Goal: Task Accomplishment & Management: Complete application form

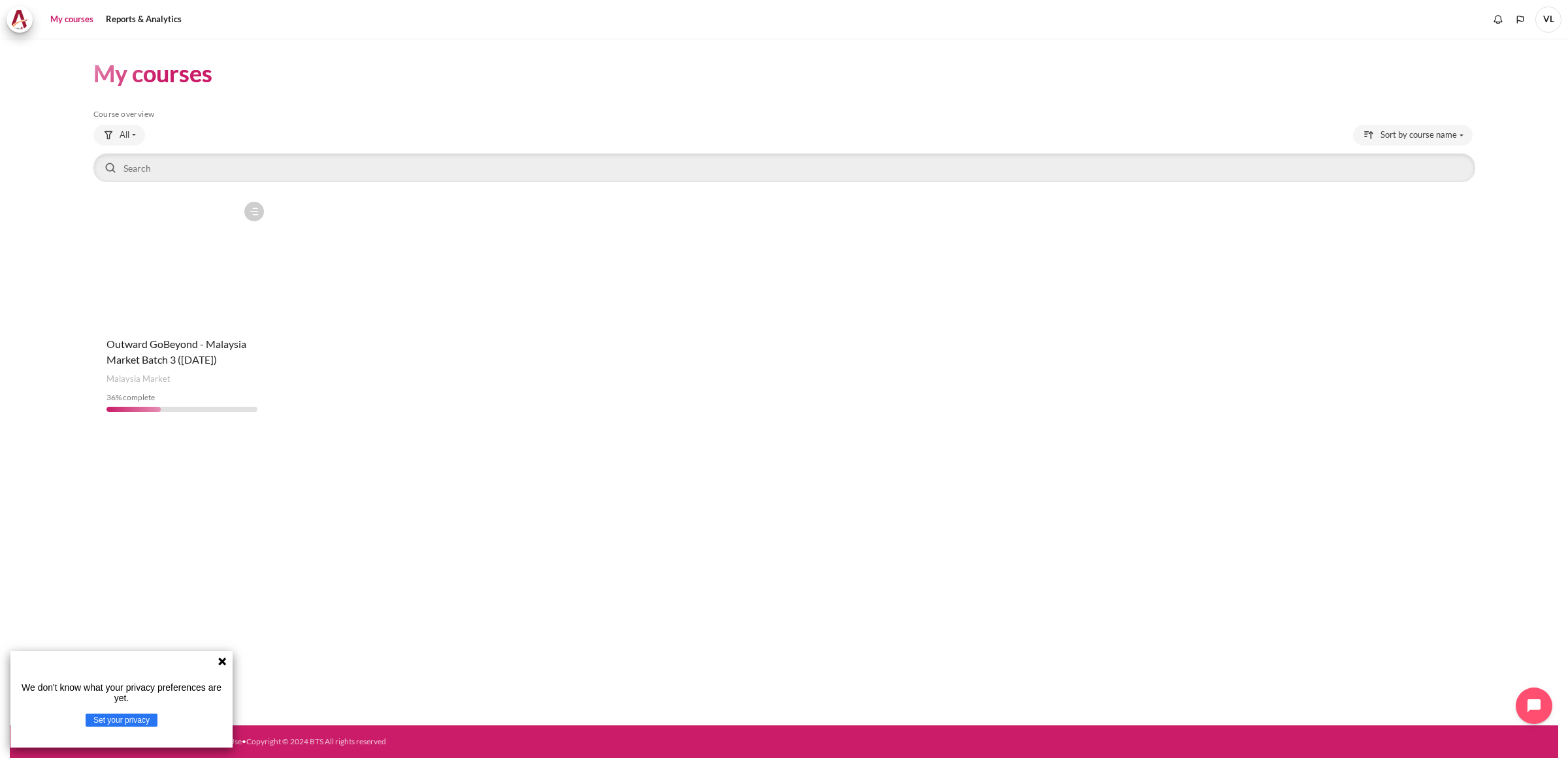
click at [222, 665] on icon at bounding box center [222, 661] width 8 height 8
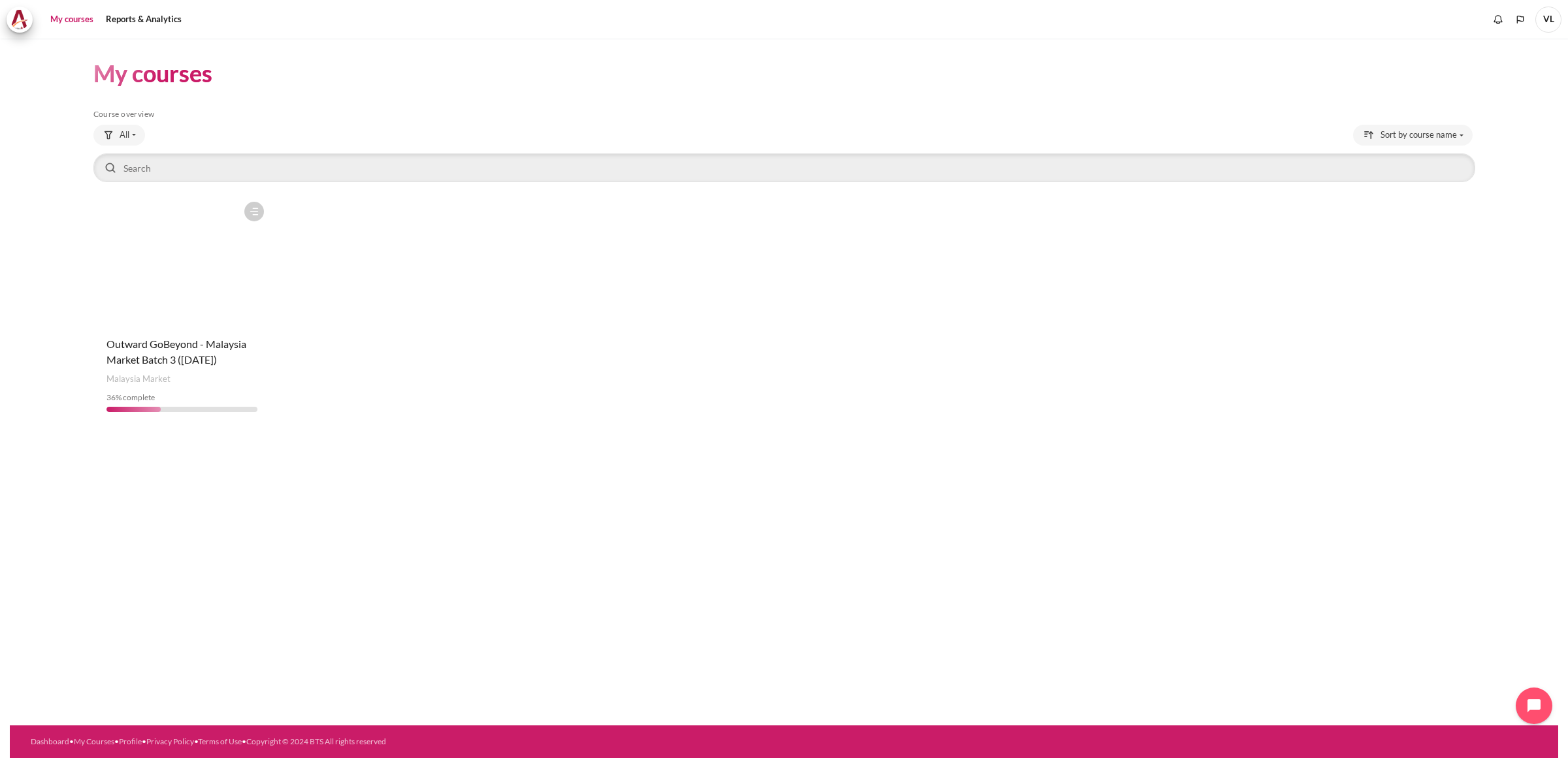
click at [83, 16] on link "My courses" at bounding box center [72, 20] width 52 height 26
click at [152, 20] on link "Reports & Analytics" at bounding box center [143, 20] width 85 height 26
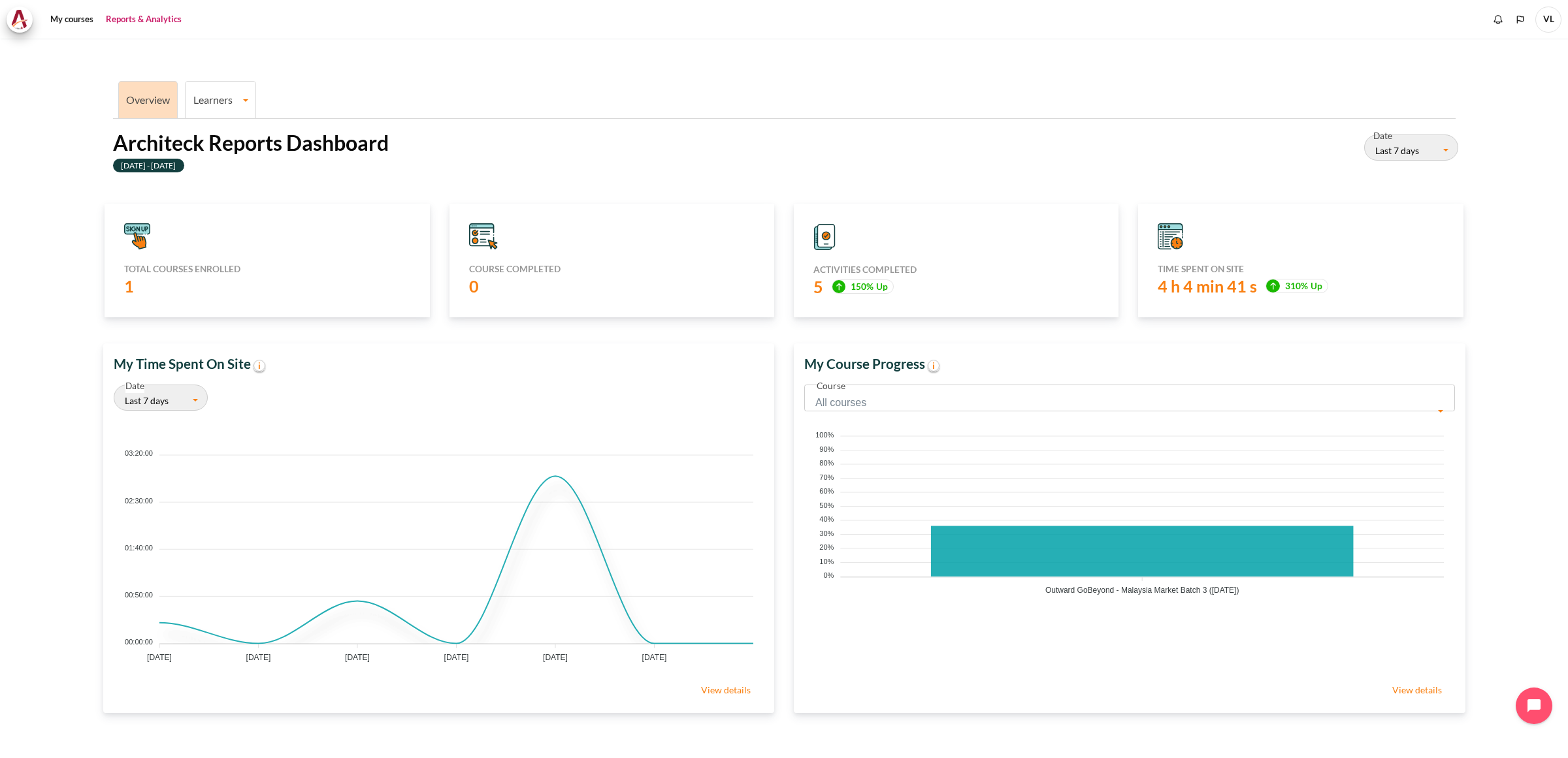
scroll to position [34, 0]
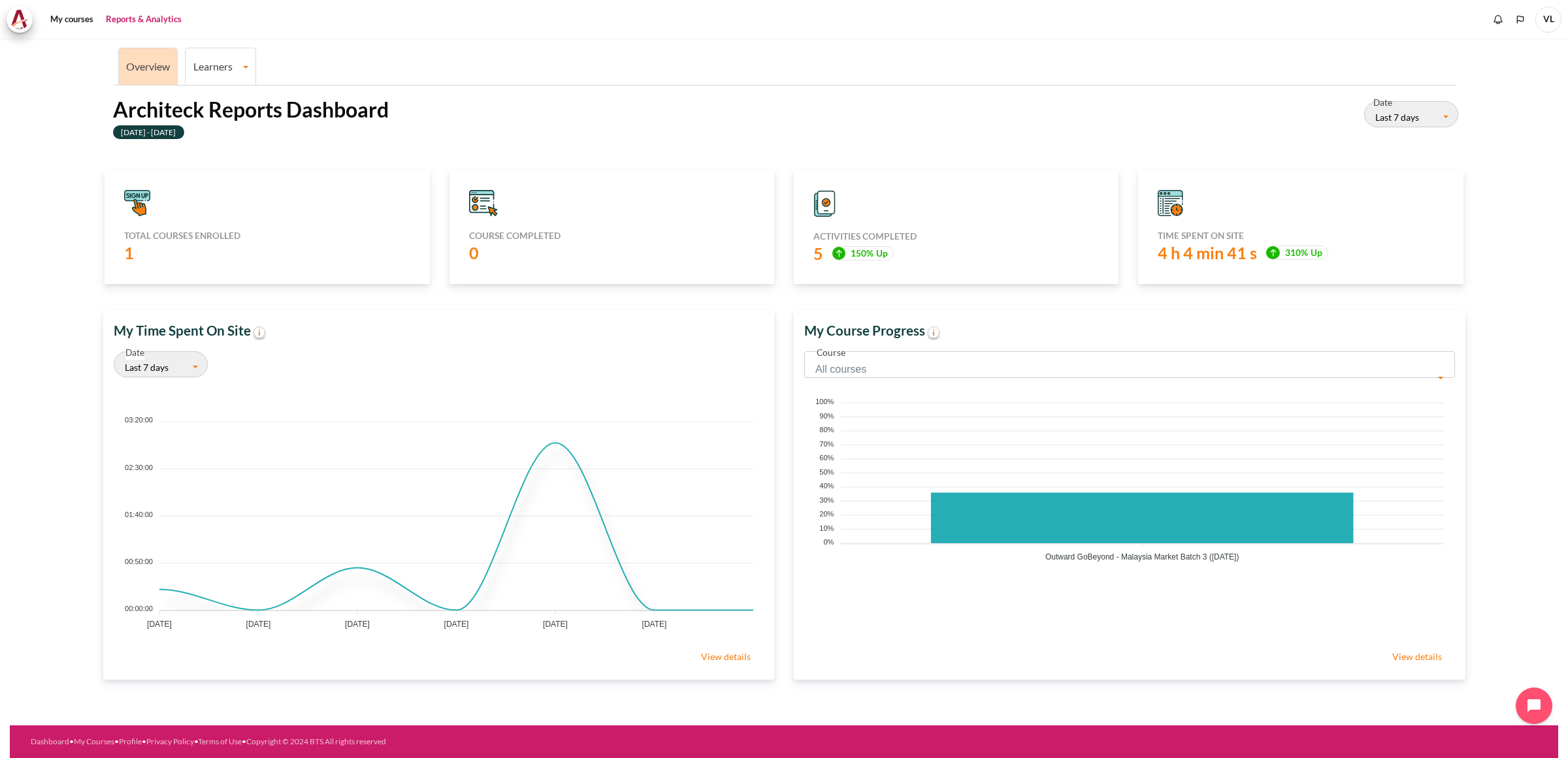
click at [208, 72] on li "Learners Learner Course Progress" at bounding box center [220, 66] width 71 height 37
click at [212, 95] on link "Learner Course Progress" at bounding box center [221, 112] width 63 height 44
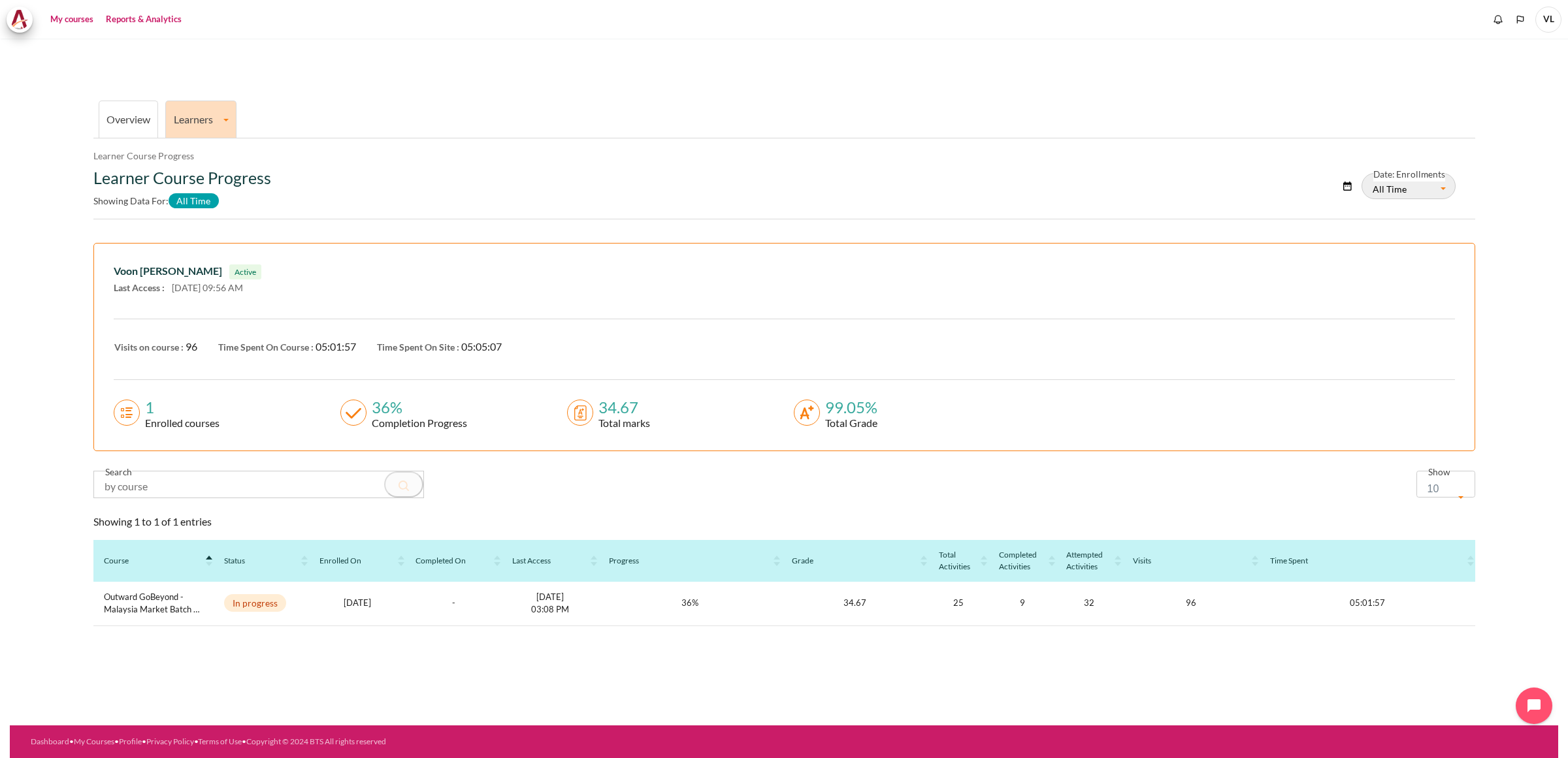
click at [70, 18] on link "My courses" at bounding box center [72, 20] width 52 height 26
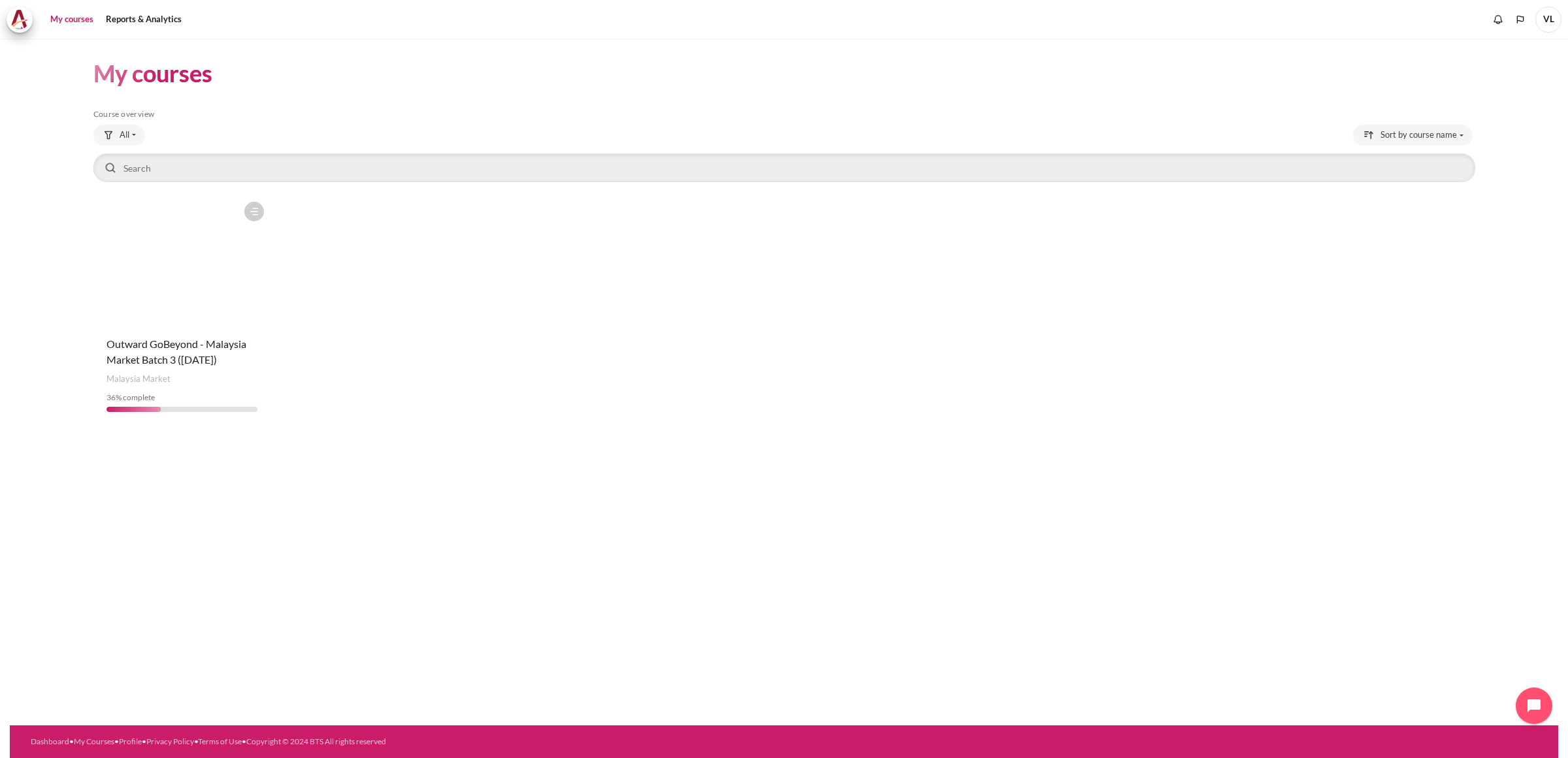
click at [174, 256] on figure "Content" at bounding box center [182, 260] width 177 height 131
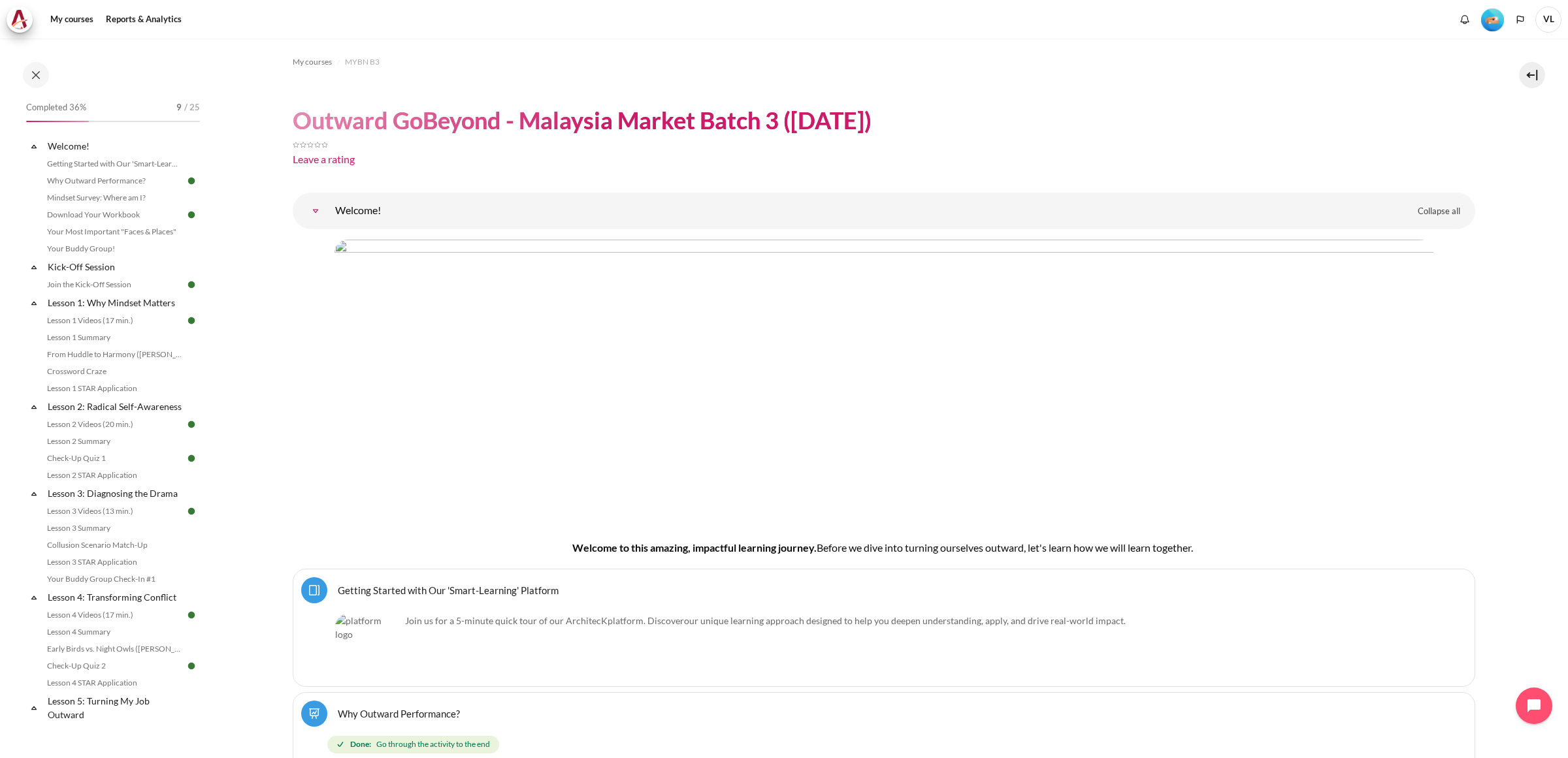
click at [1546, 20] on span "VL" at bounding box center [1548, 20] width 26 height 26
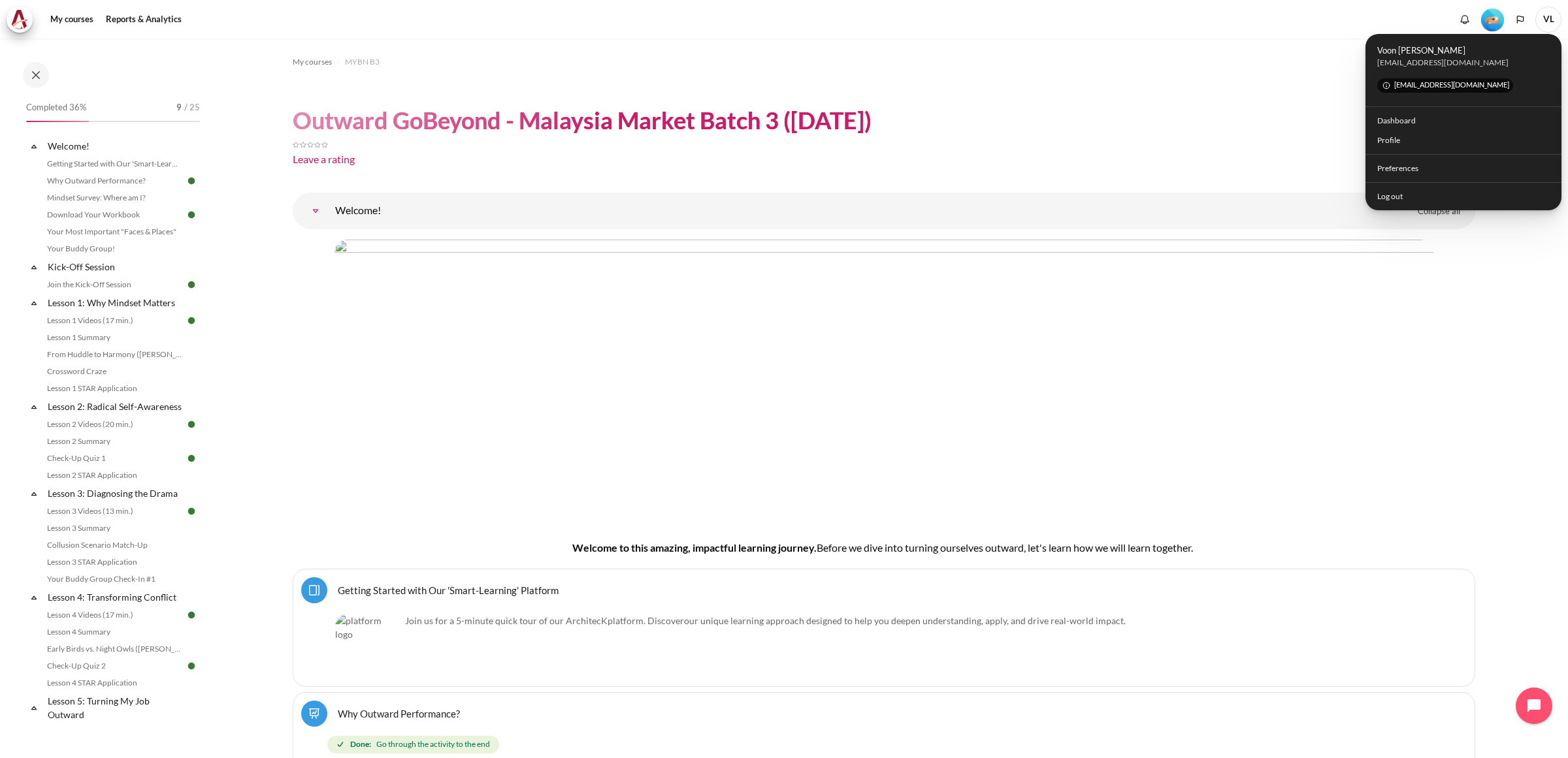
click at [1158, 54] on ol "My courses MYBN B3" at bounding box center [883, 62] width 1183 height 21
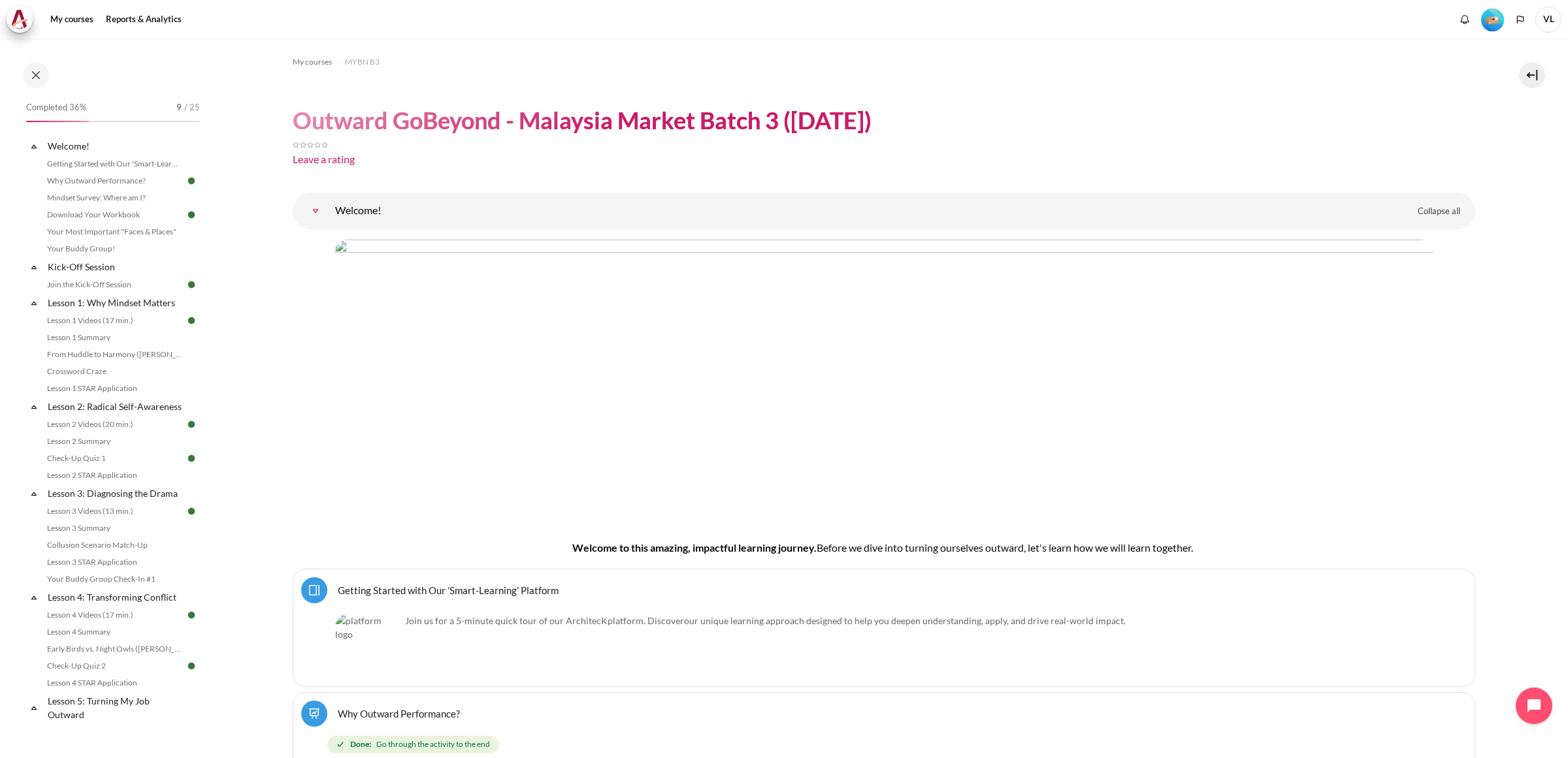
click at [1493, 20] on img "Level #2" at bounding box center [1492, 20] width 23 height 23
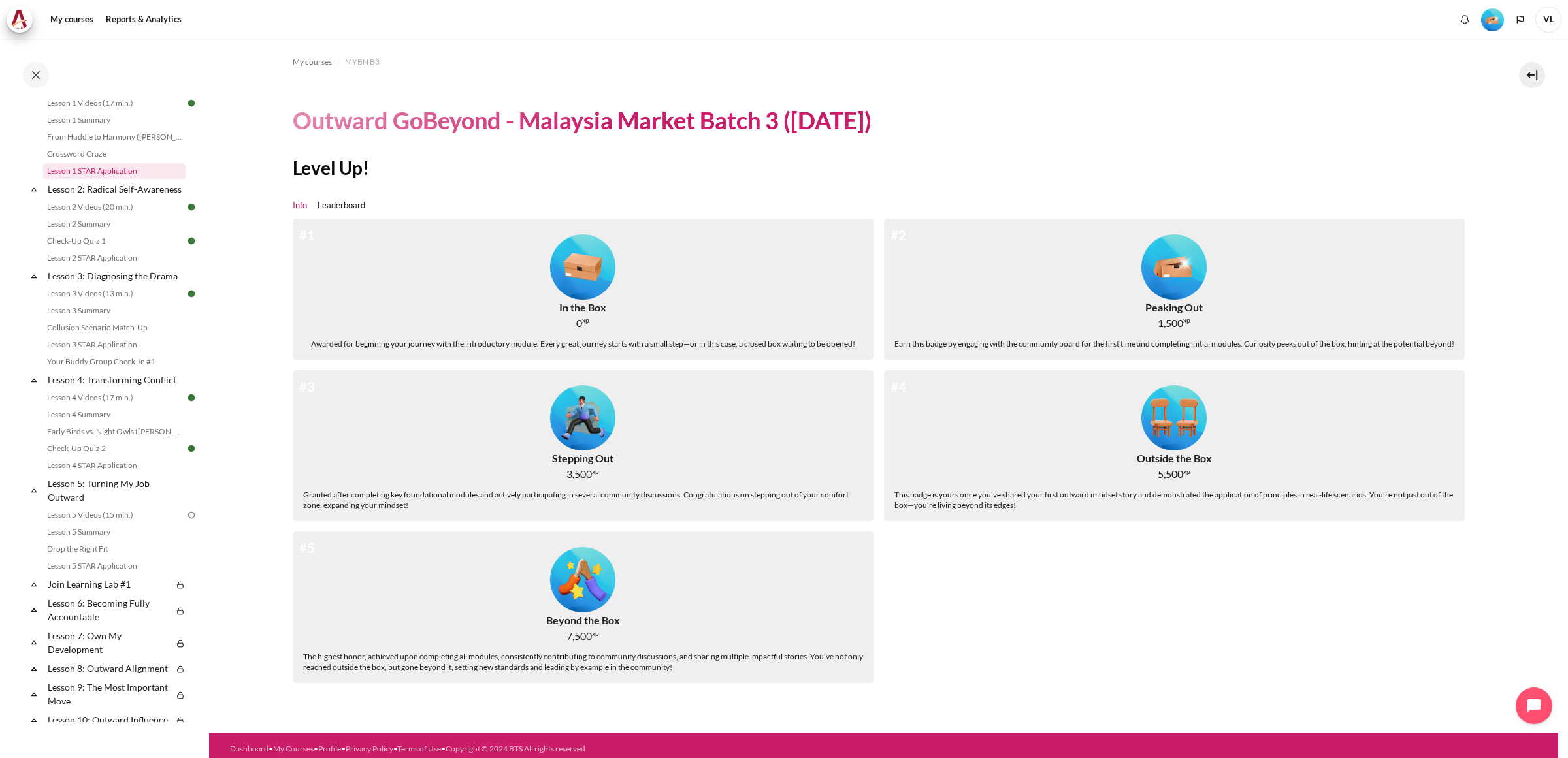
click at [122, 171] on link "Lesson 1 STAR Application" at bounding box center [114, 170] width 143 height 15
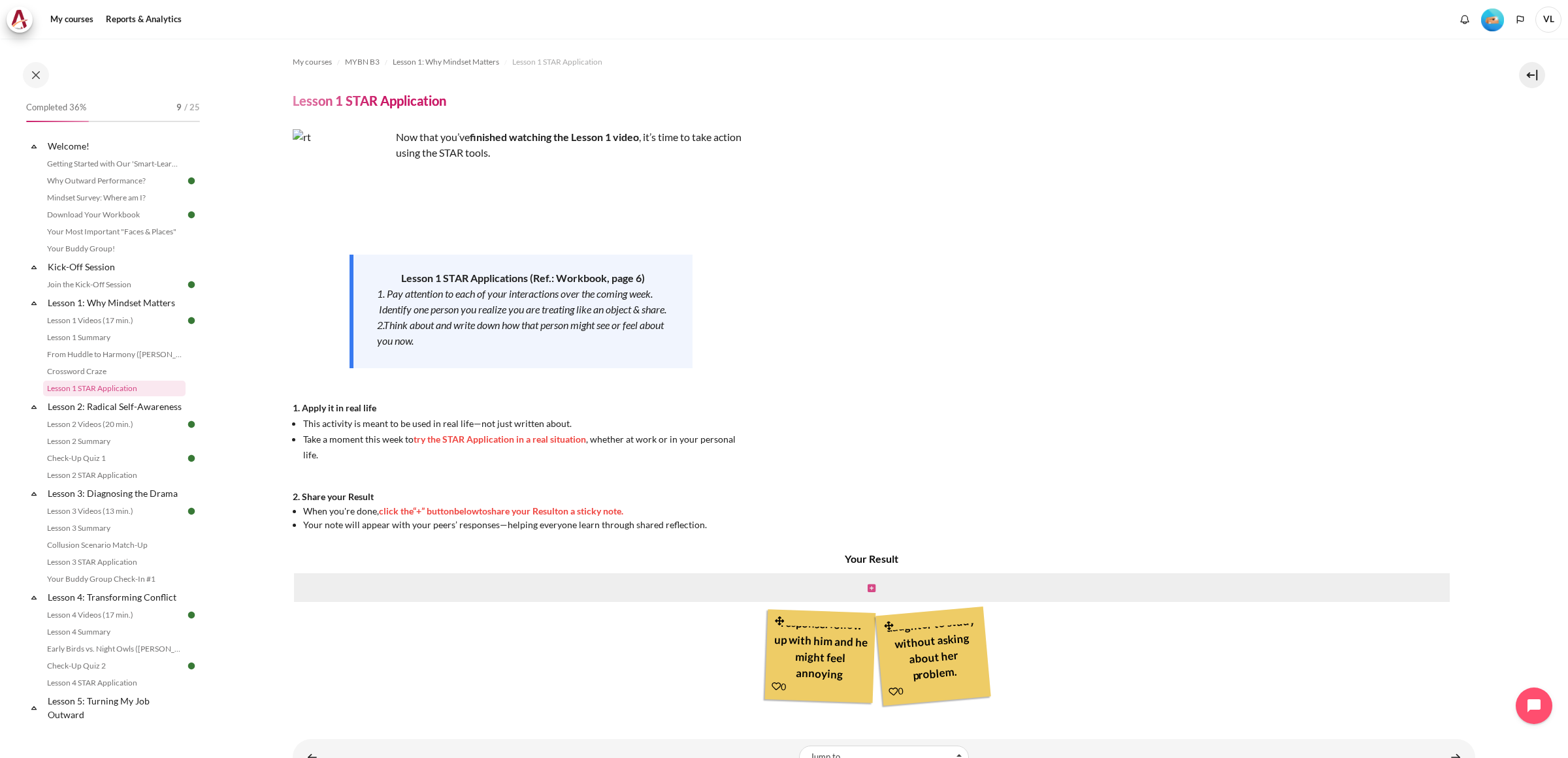
click at [869, 585] on icon "Content" at bounding box center [871, 588] width 8 height 10
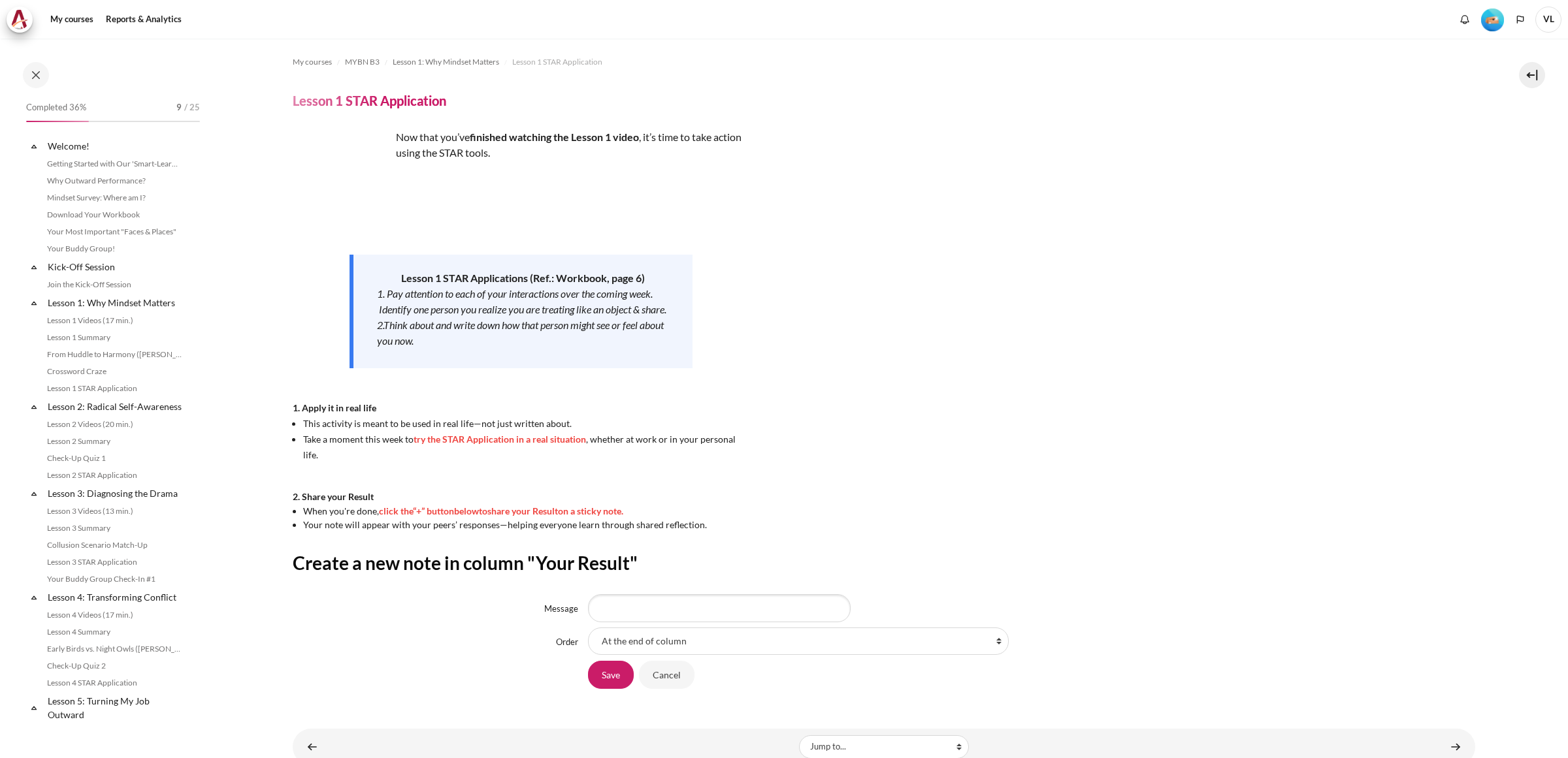
scroll to position [39, 0]
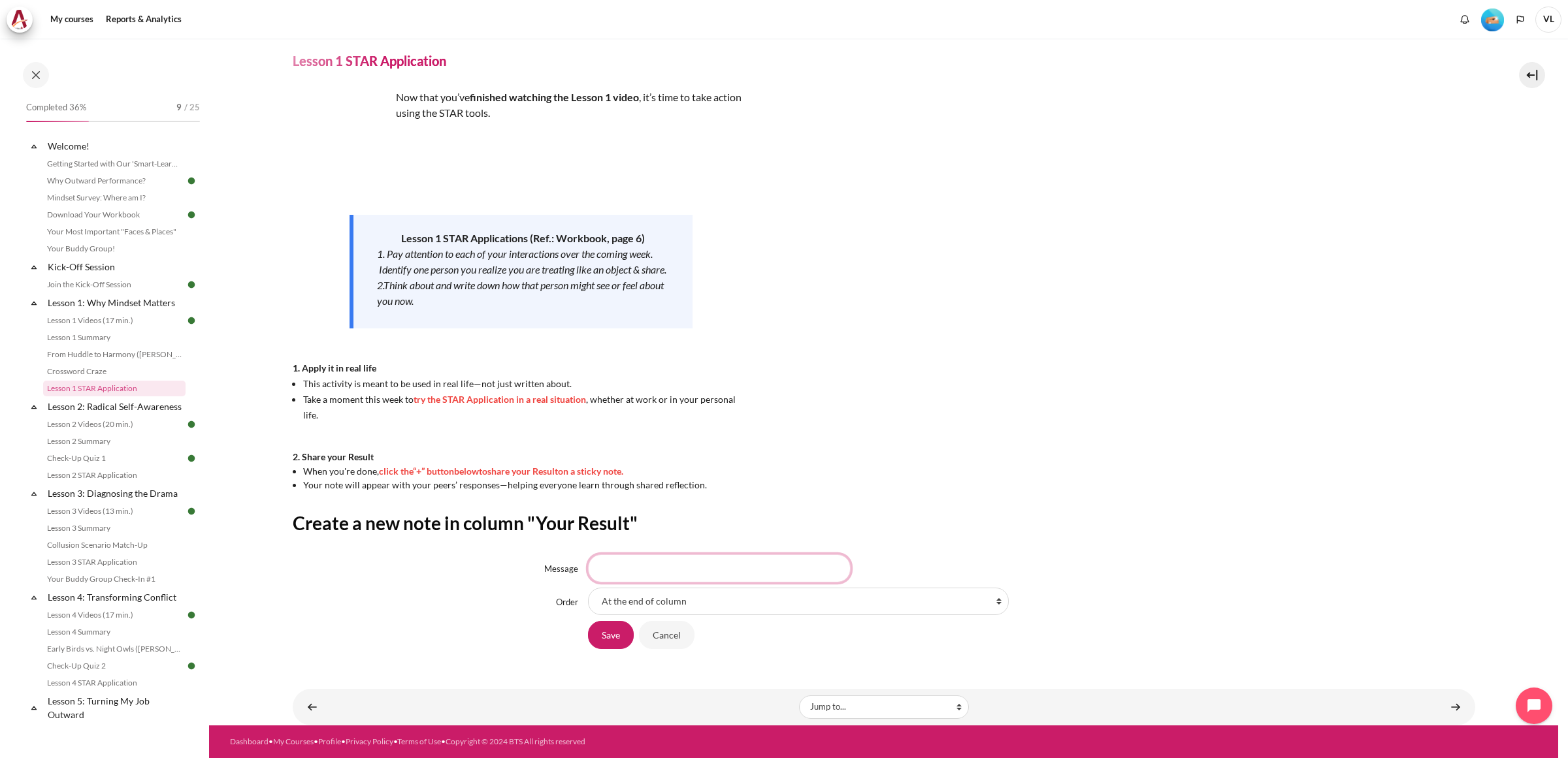
click at [611, 572] on input "Message" at bounding box center [719, 568] width 263 height 28
drag, startPoint x: 624, startPoint y: 565, endPoint x: 631, endPoint y: 559, distance: 9.2
click at [624, 565] on input "Message" at bounding box center [719, 568] width 263 height 28
click at [663, 569] on input "Message" at bounding box center [719, 568] width 263 height 28
paste input "I often talk to my wife based on what I think is right, without considering how…"
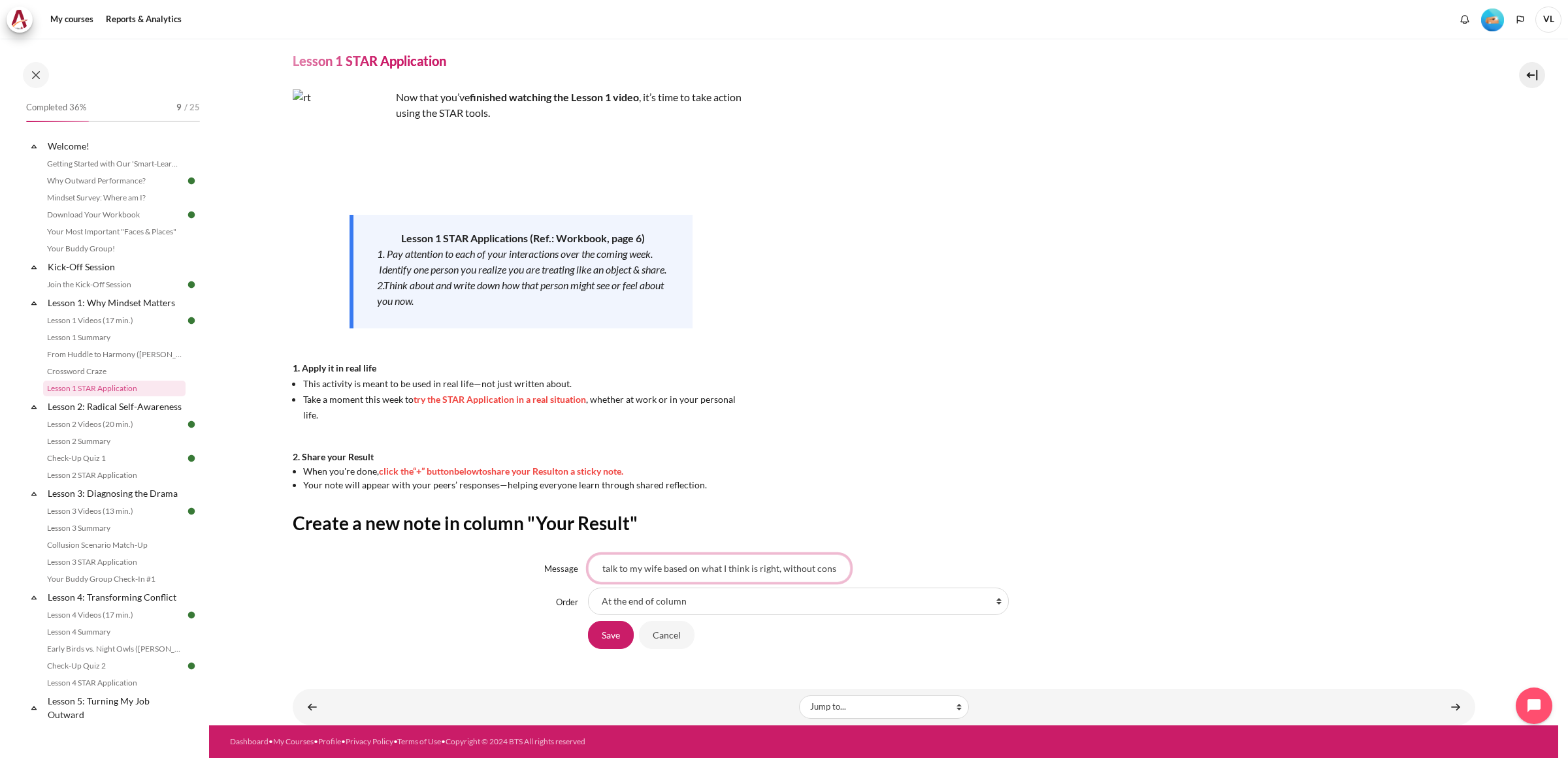
scroll to position [0, 0]
type input "I often talk to my wife based on what I think is right, without considering how…"
click at [606, 632] on input "Save" at bounding box center [611, 634] width 46 height 28
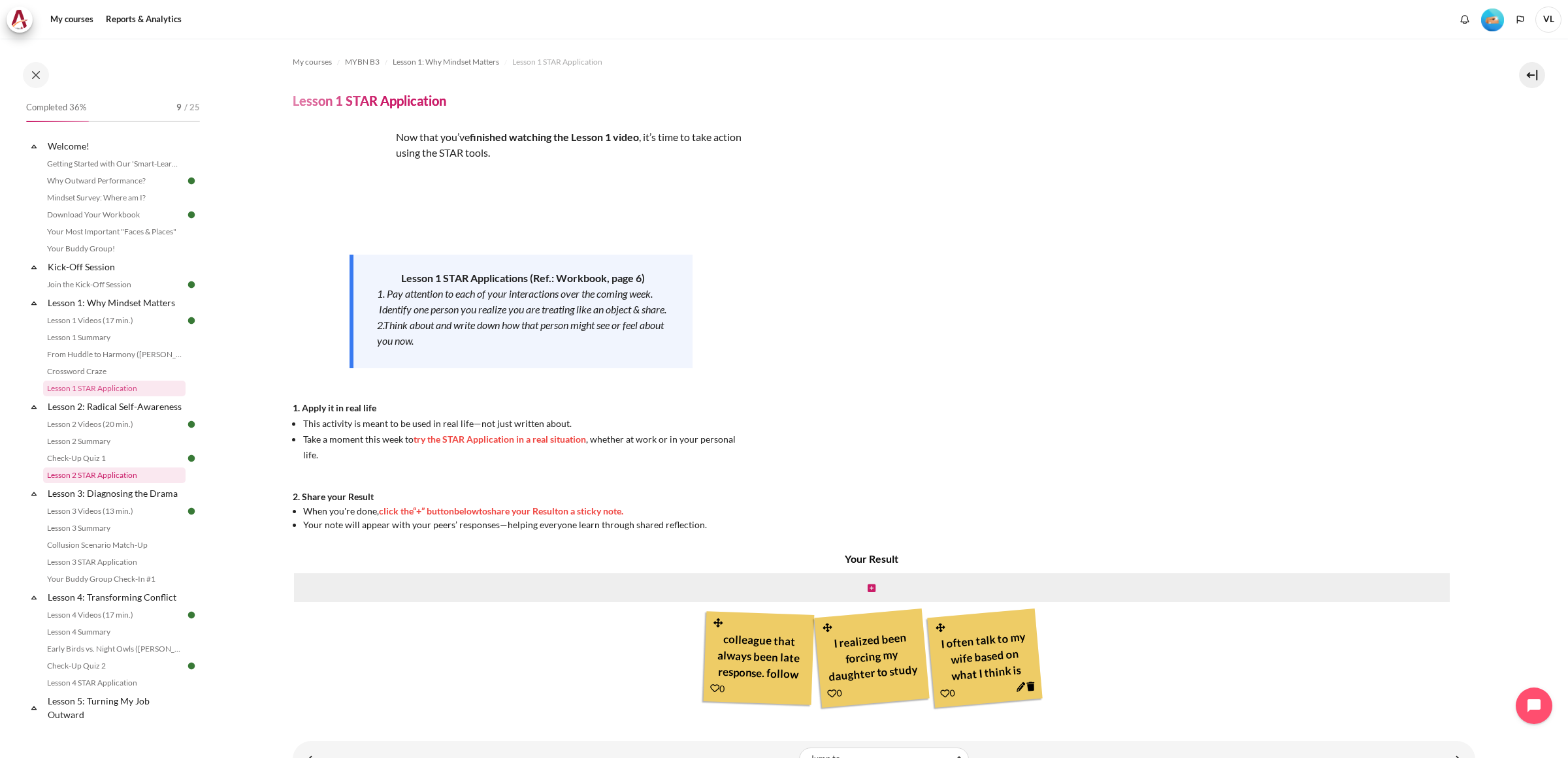
click at [102, 483] on link "Lesson 2 STAR Application" at bounding box center [114, 474] width 143 height 15
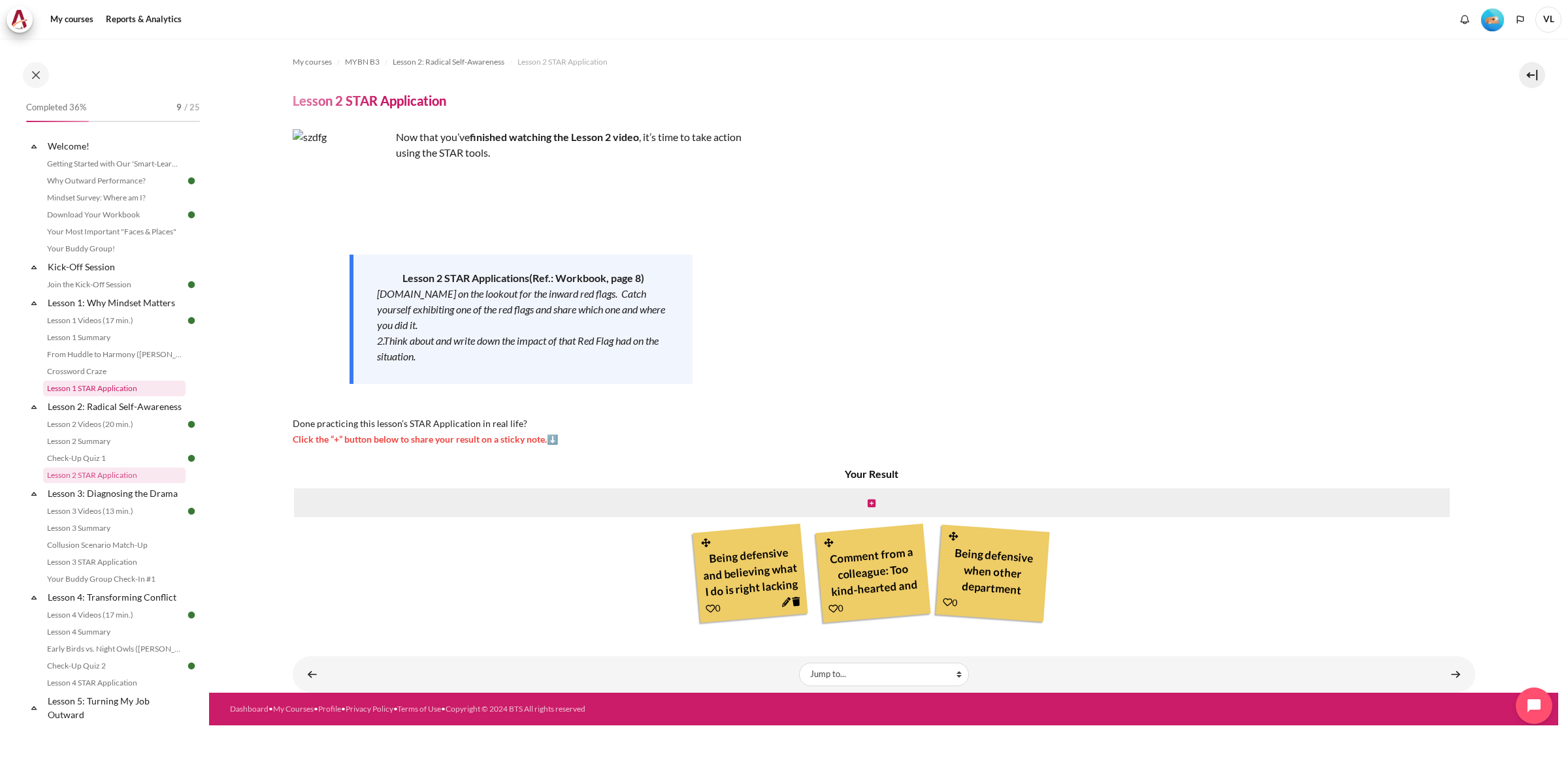
click at [113, 387] on link "Lesson 1 STAR Application" at bounding box center [114, 388] width 143 height 15
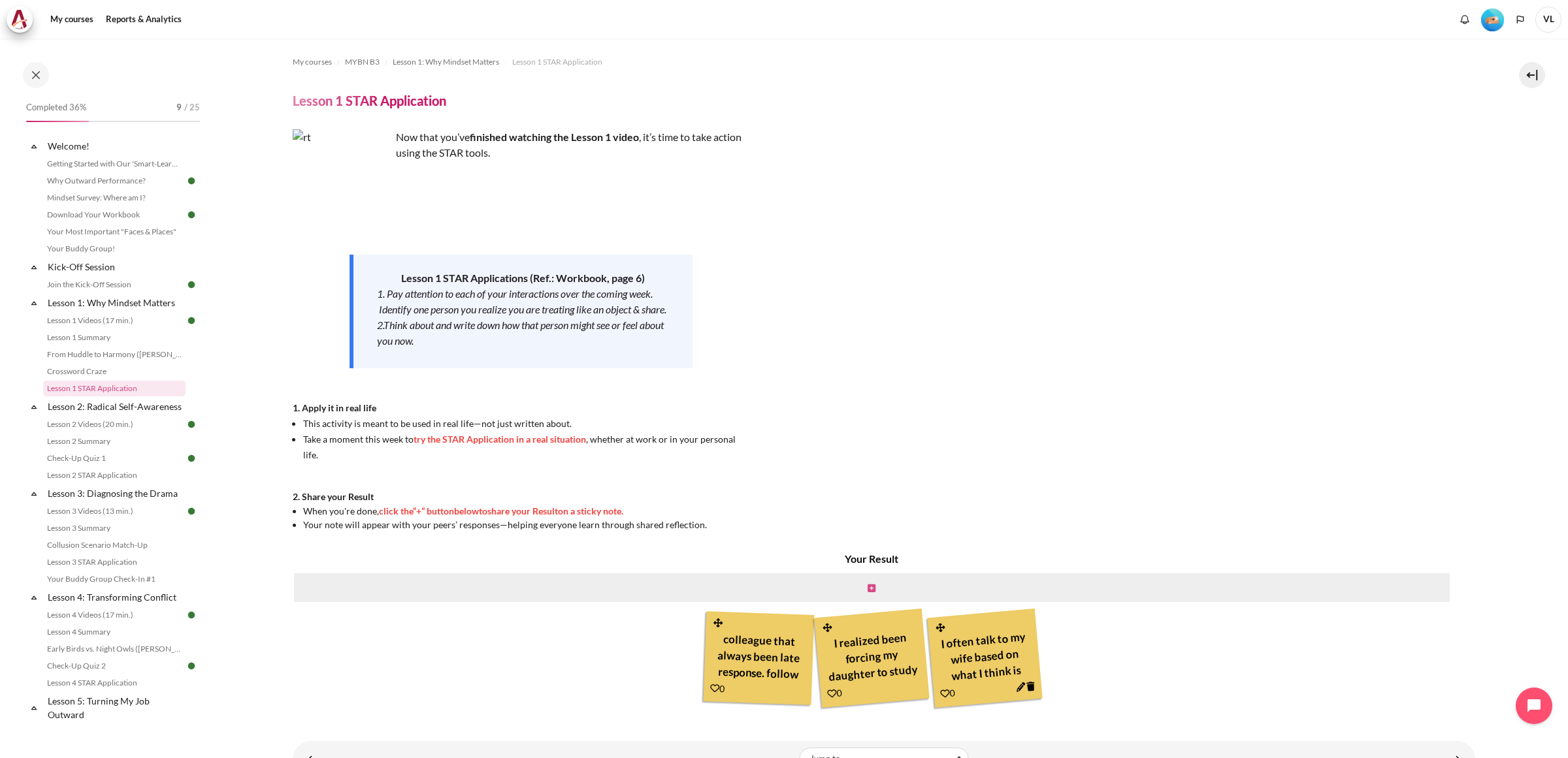
click at [867, 586] on icon "Content" at bounding box center [871, 588] width 8 height 10
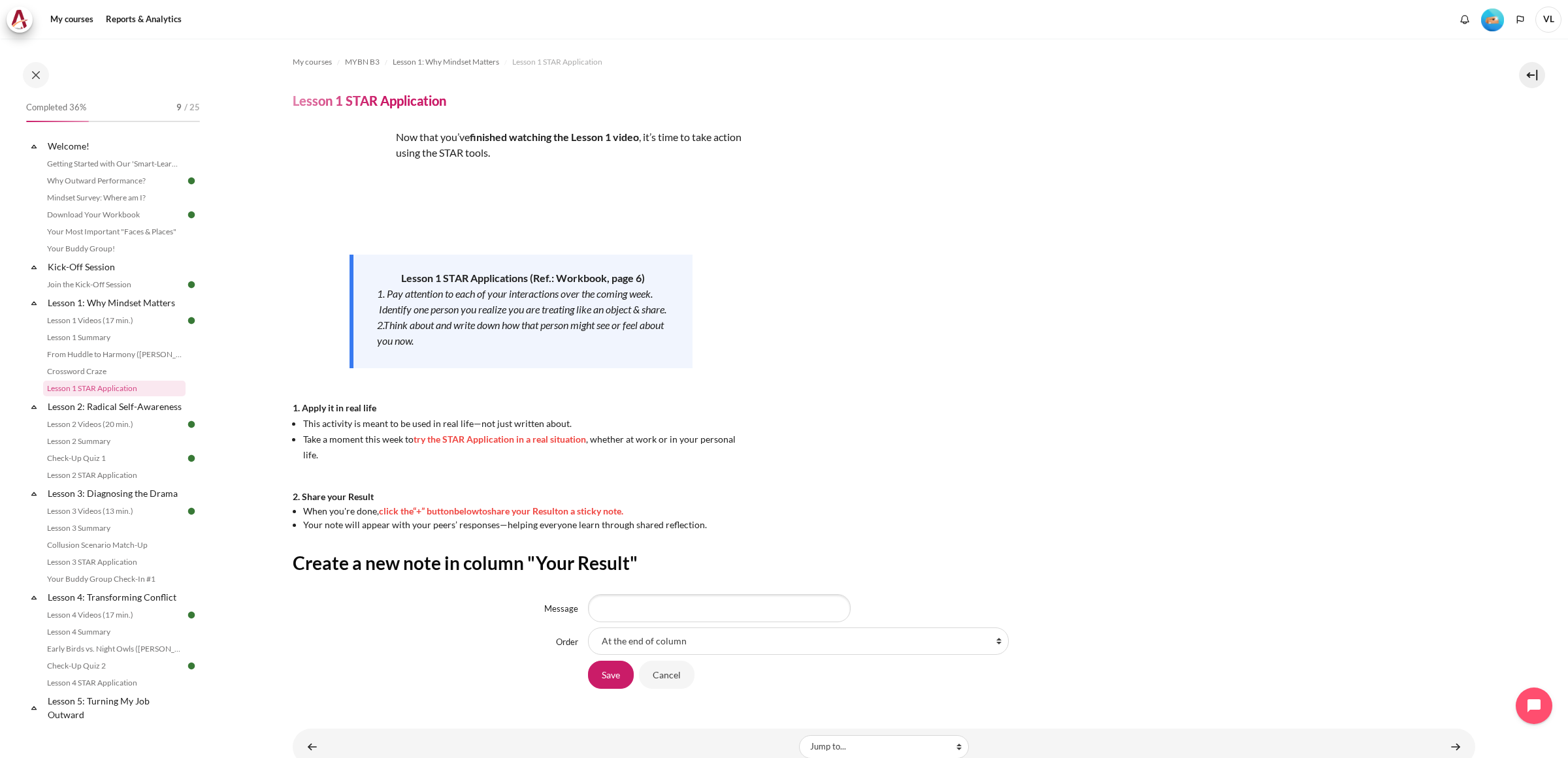
type input "I've realized my mindset has been overly transactional; I sometimes see colleag…"
drag, startPoint x: 595, startPoint y: 608, endPoint x: 1023, endPoint y: 591, distance: 428.3
click at [1037, 611] on div "I've realized my mindset has been overly transactional; I sometimes see colleag…" at bounding box center [1031, 608] width 887 height 28
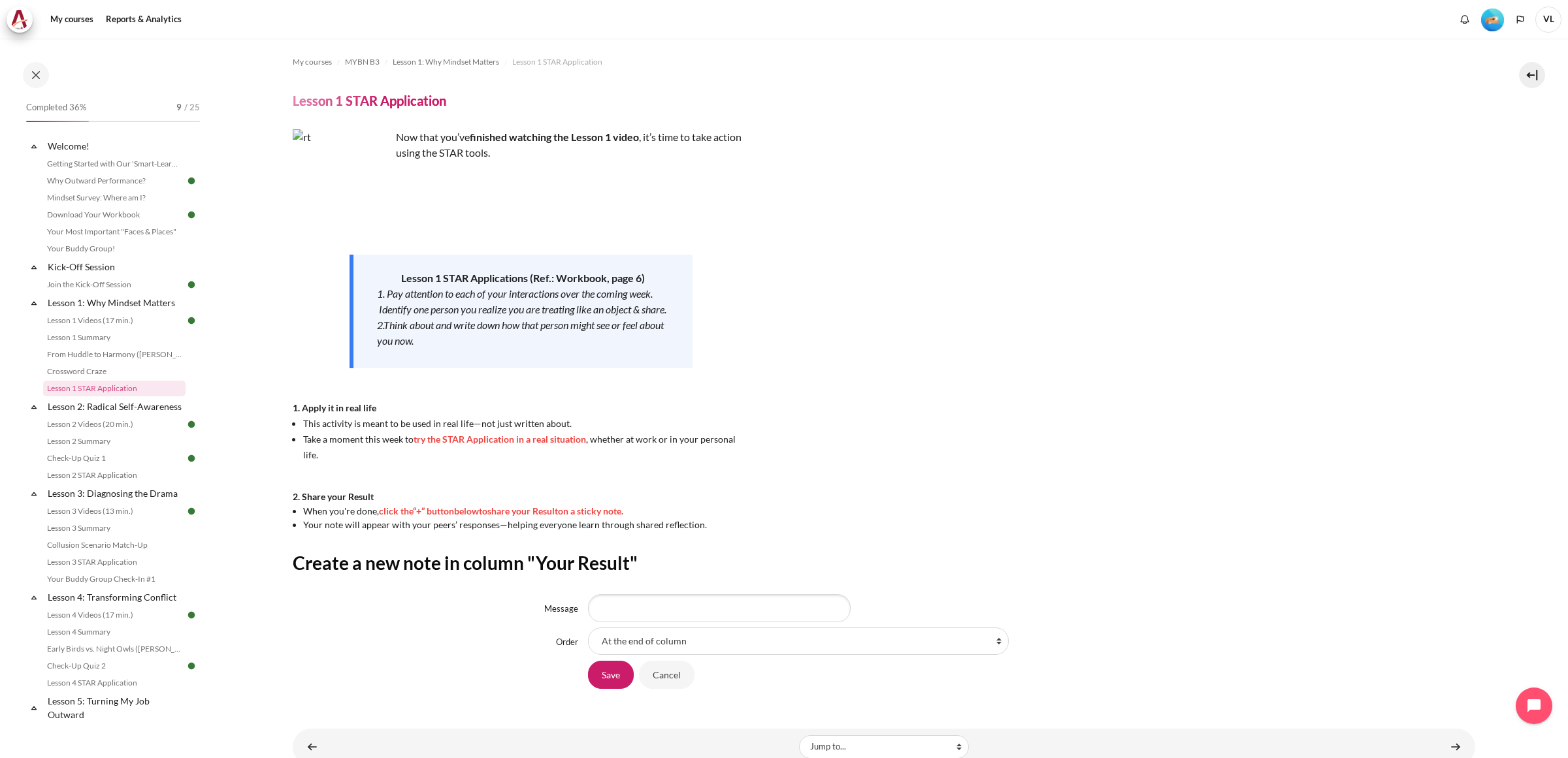
click at [951, 539] on div "My courses MYBN B3 Lesson 1: Why Mindset Matters Lesson 1 STAR Application Less…" at bounding box center [883, 374] width 1183 height 670
click at [641, 638] on select "At the end of column First place in column After 'colleague that always been la…" at bounding box center [798, 641] width 421 height 28
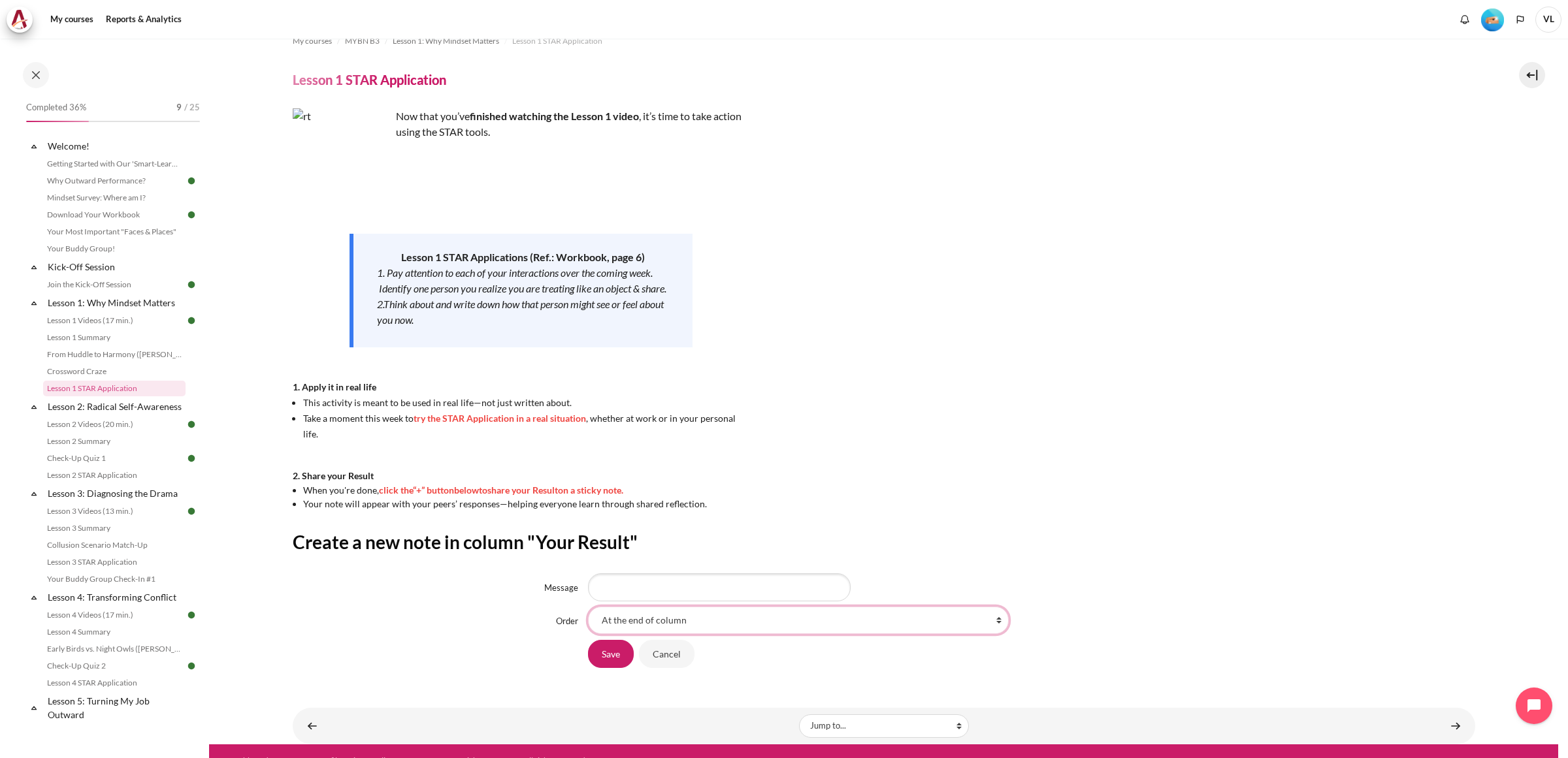
scroll to position [39, 0]
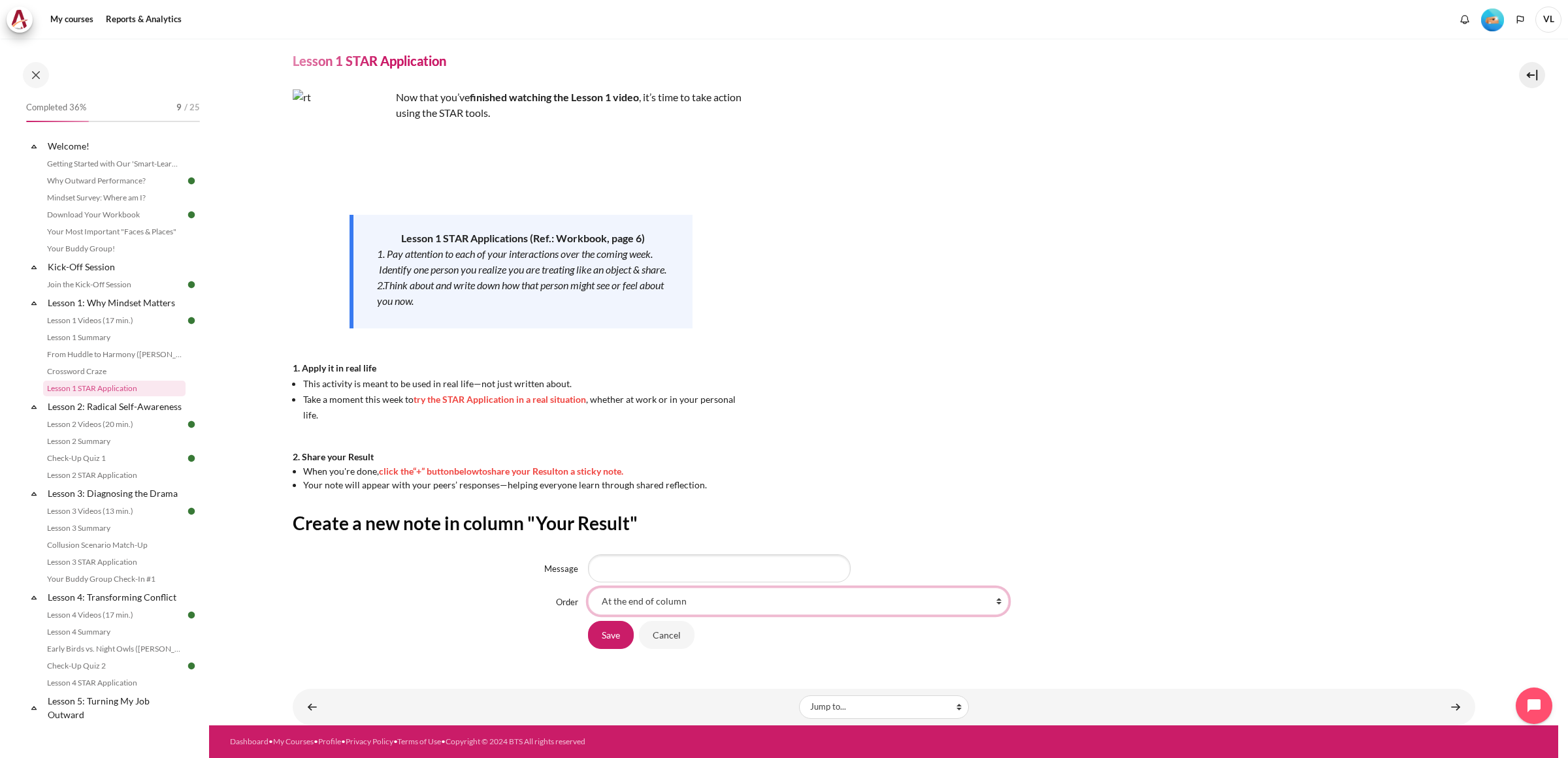
click at [987, 602] on select "At the end of column First place in column After 'colleague that always been la…" at bounding box center [798, 602] width 421 height 28
click at [622, 569] on input "Message" at bounding box center [719, 568] width 263 height 28
paste input "I've realized my mindset has been overly transactional; I sometimes see colleag…"
click at [828, 572] on input "I've realized my mindset has been overly transactional; I sometimes see colleag…" at bounding box center [719, 568] width 263 height 28
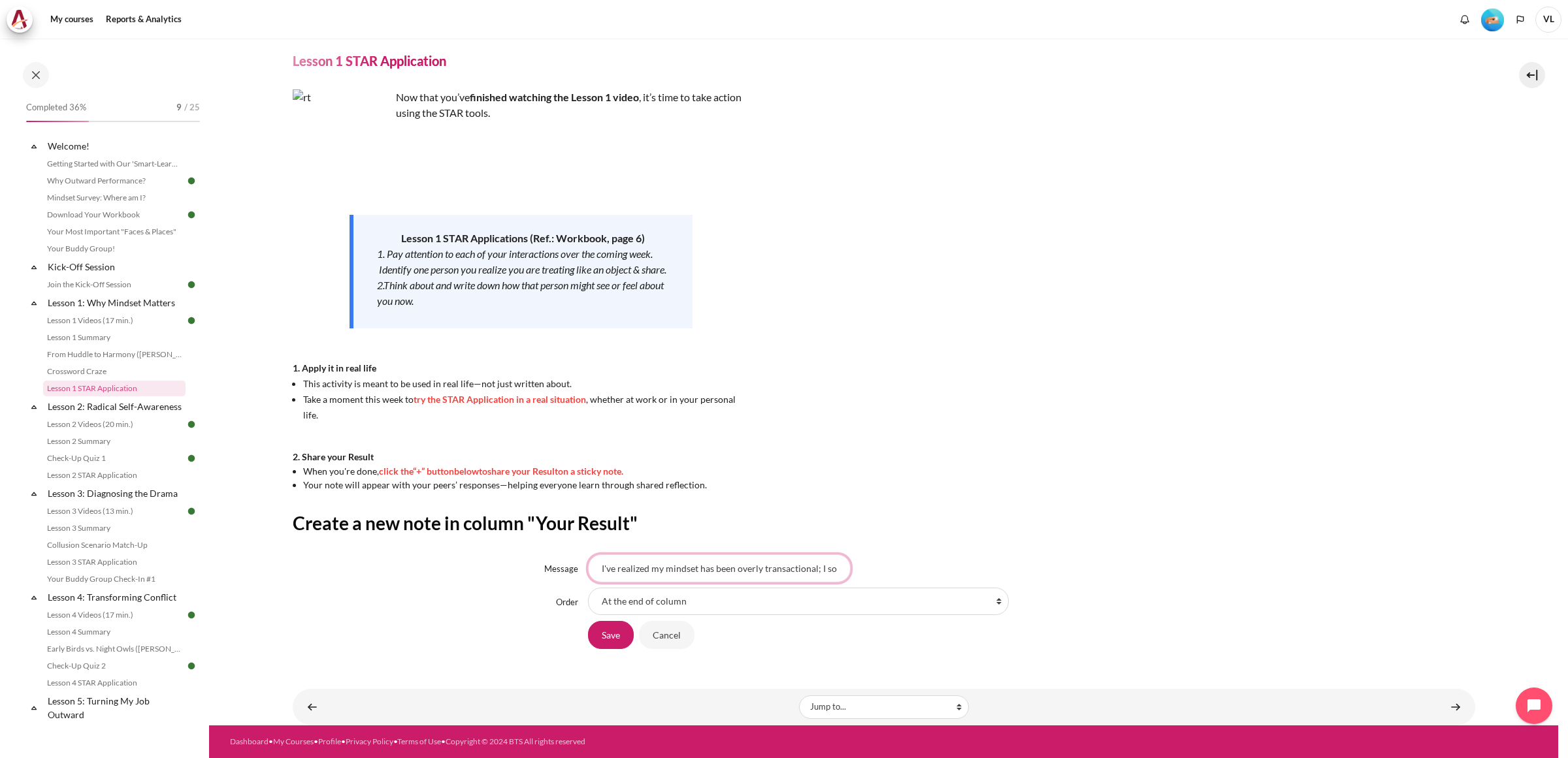
drag, startPoint x: 846, startPoint y: 566, endPoint x: 483, endPoint y: 556, distance: 363.1
click at [483, 556] on div "Message I've realized my mindset has been overly transactional; I sometimes see…" at bounding box center [883, 568] width 1183 height 28
click at [847, 566] on input "I've realized my mindset has been overly transactional; I sometimes see colleag…" at bounding box center [719, 568] width 263 height 28
type input "imes see colleagues as vehicles for d"
drag, startPoint x: 845, startPoint y: 568, endPoint x: 532, endPoint y: 576, distance: 313.1
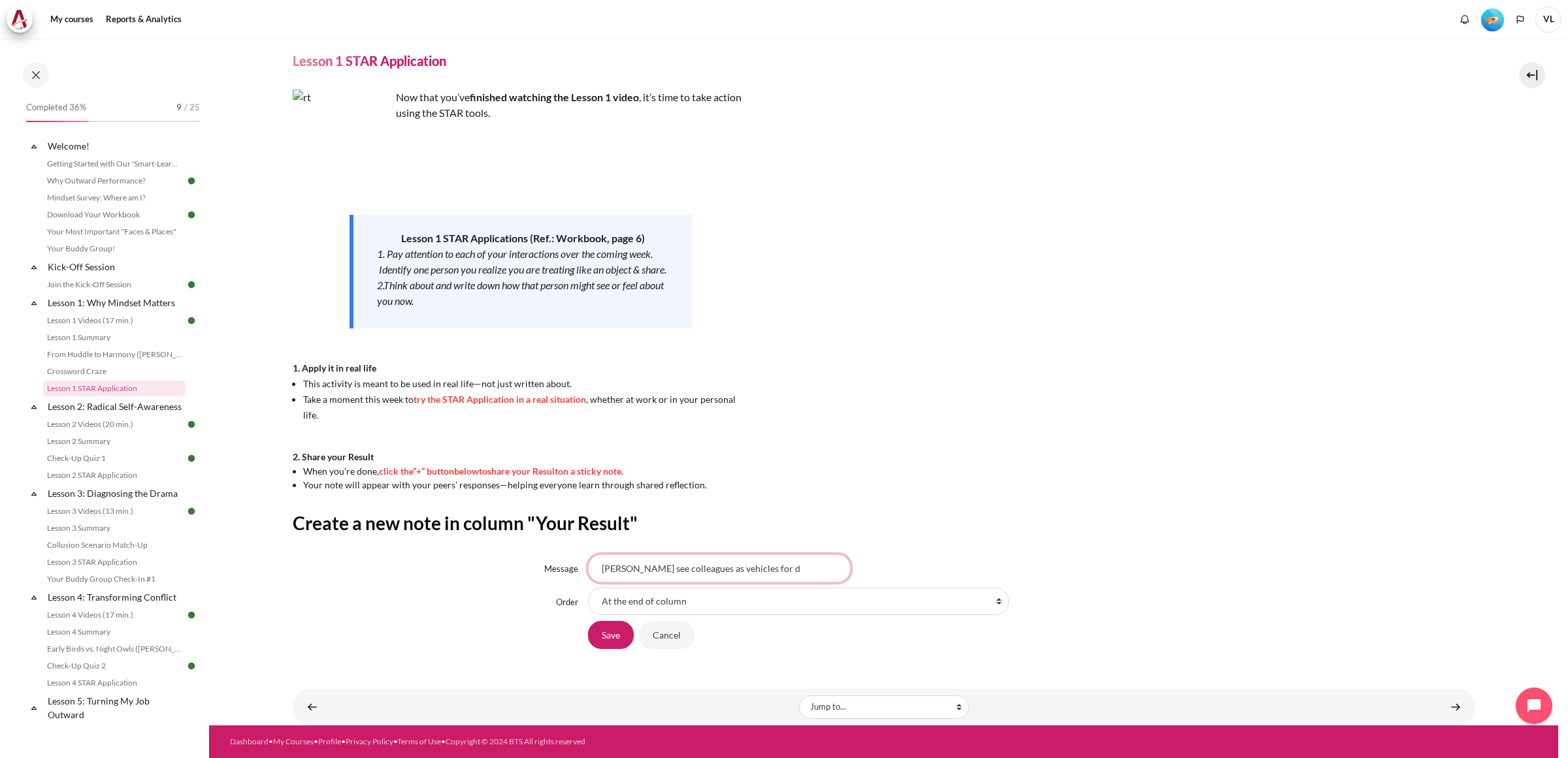
click at [532, 576] on div "Message imes see colleagues as vehicles for d" at bounding box center [883, 568] width 1183 height 28
click at [633, 563] on input "Message" at bounding box center [719, 568] width 263 height 28
paste input "I've had a transactional mindset, treating colleagues as a means to deliver res…"
type input "I've had a transactional mindset, treating colleagues as a means to deliver res…"
click at [599, 640] on input "Save" at bounding box center [611, 634] width 46 height 28
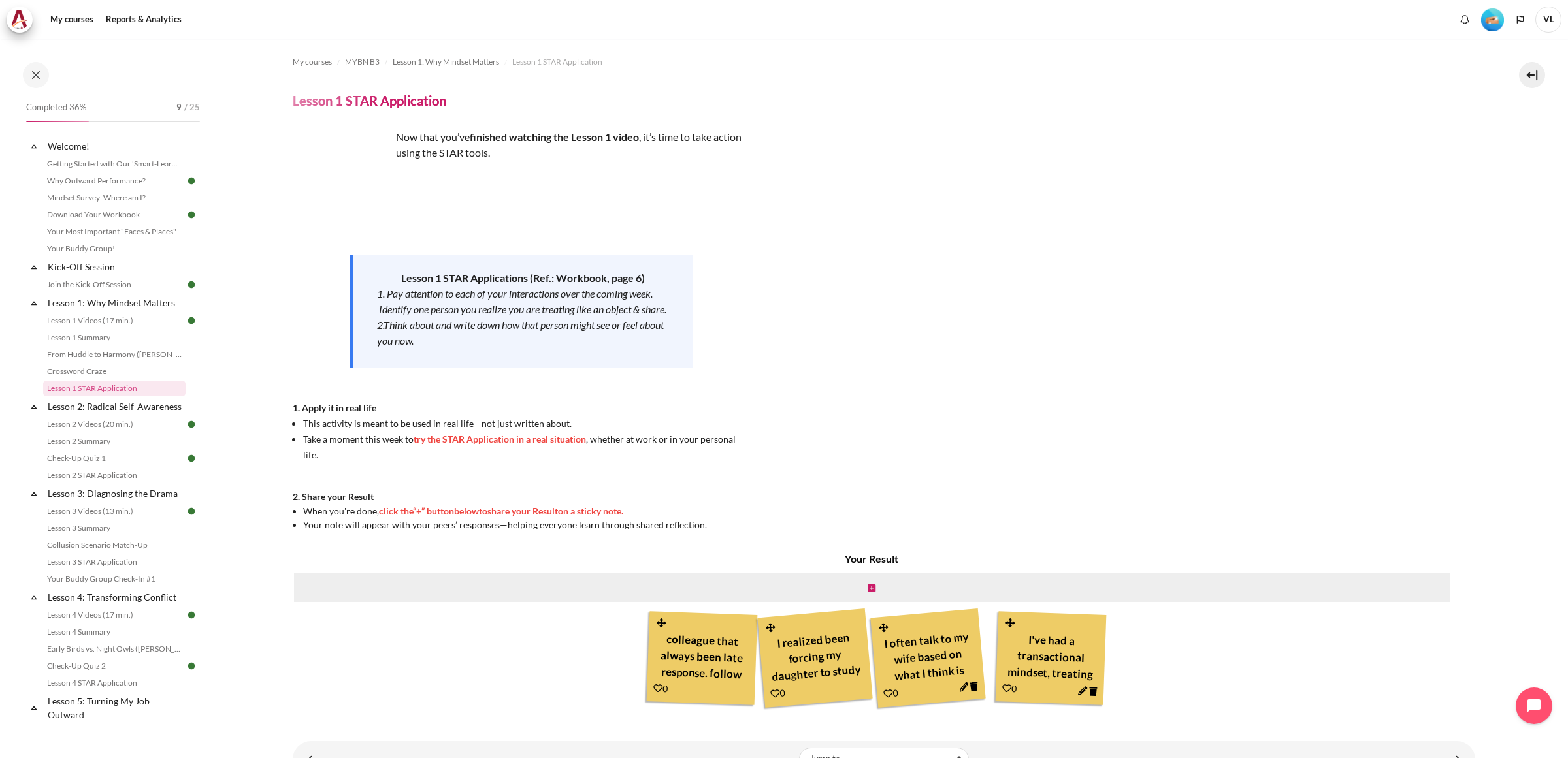
scroll to position [47, 0]
click at [1192, 572] on div "Content" at bounding box center [872, 587] width 1158 height 31
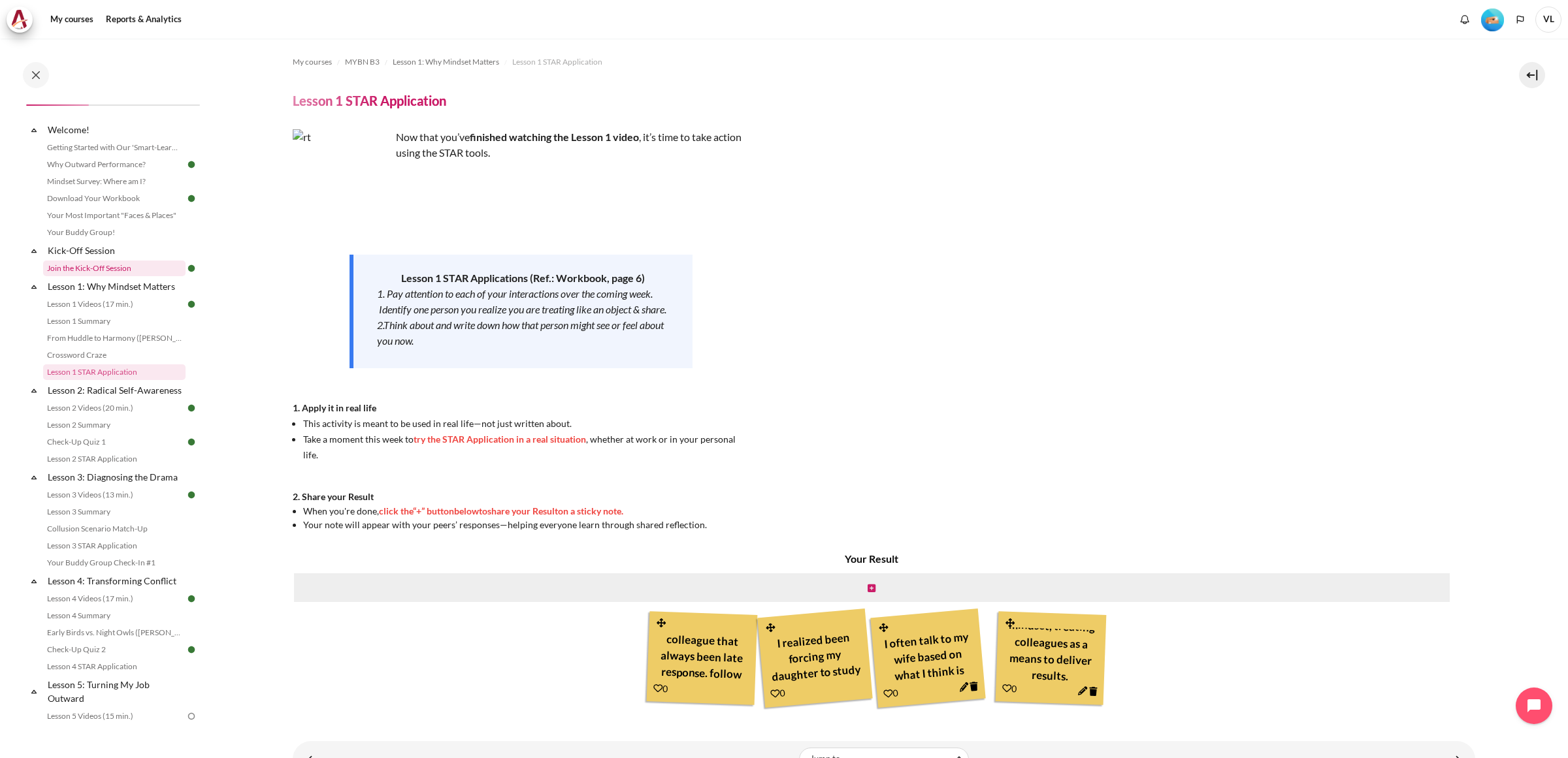
scroll to position [0, 0]
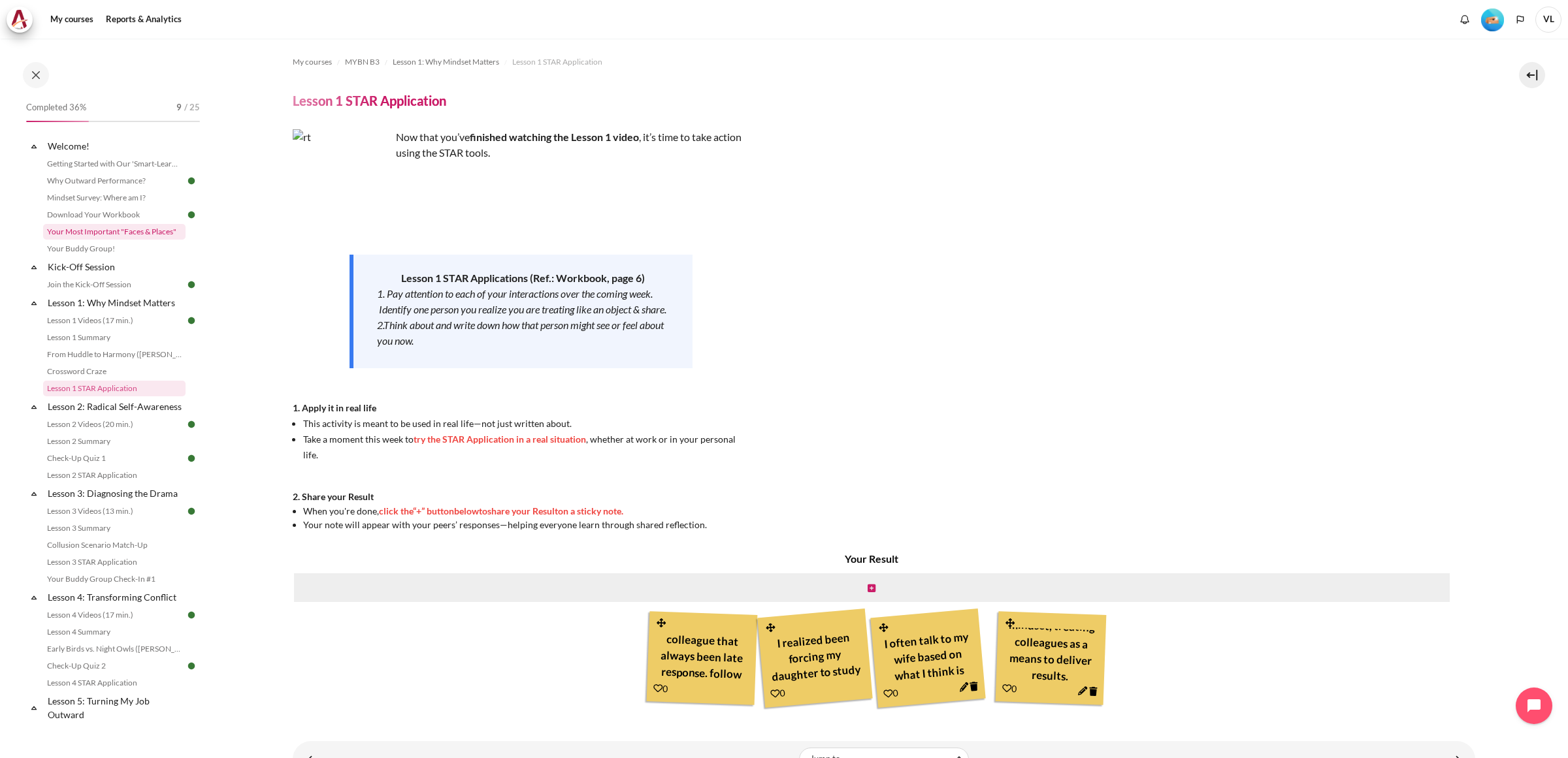
click at [122, 232] on link "Your Most Important "Faces & Places"" at bounding box center [114, 231] width 143 height 15
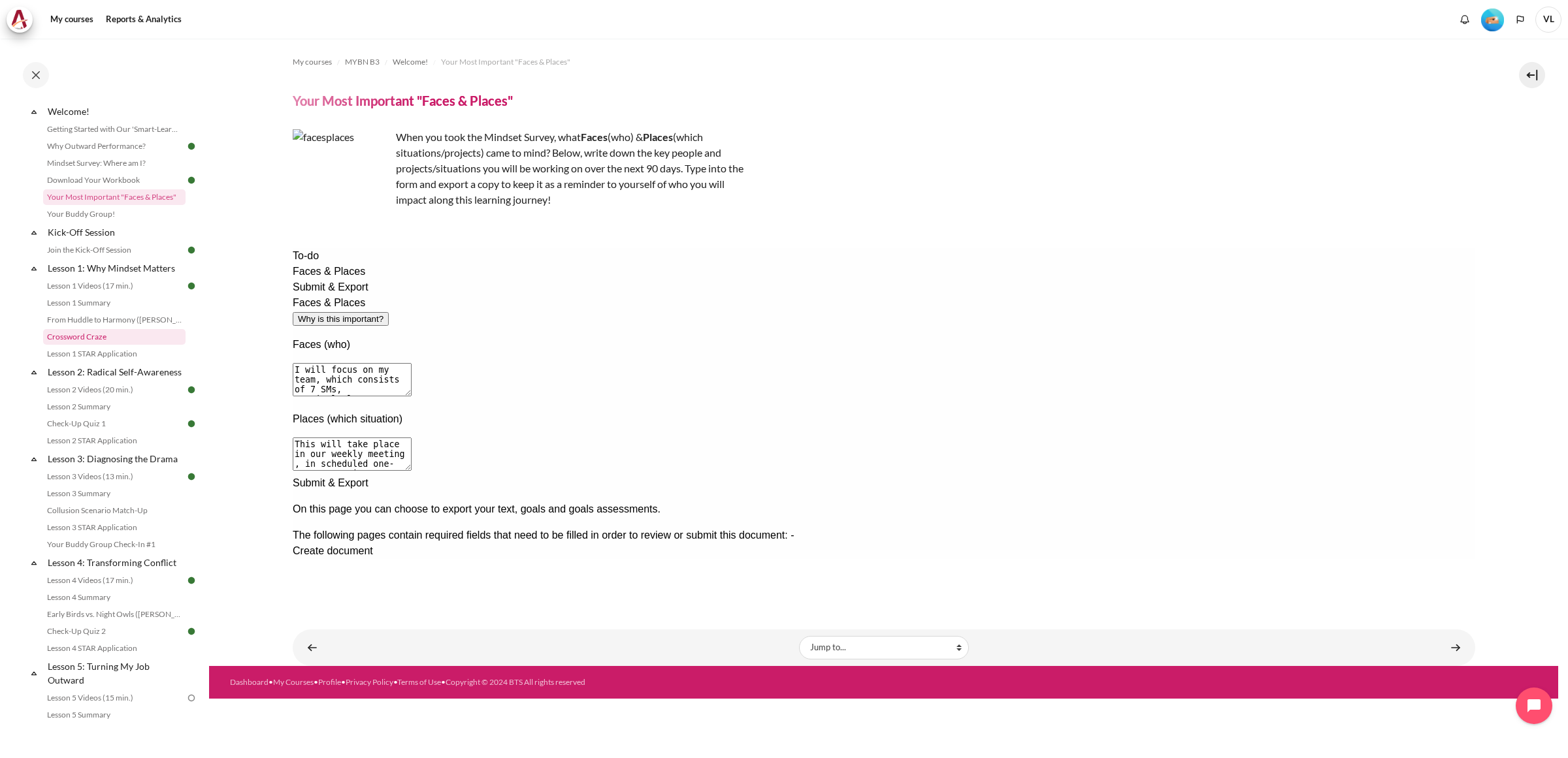
scroll to position [54, 0]
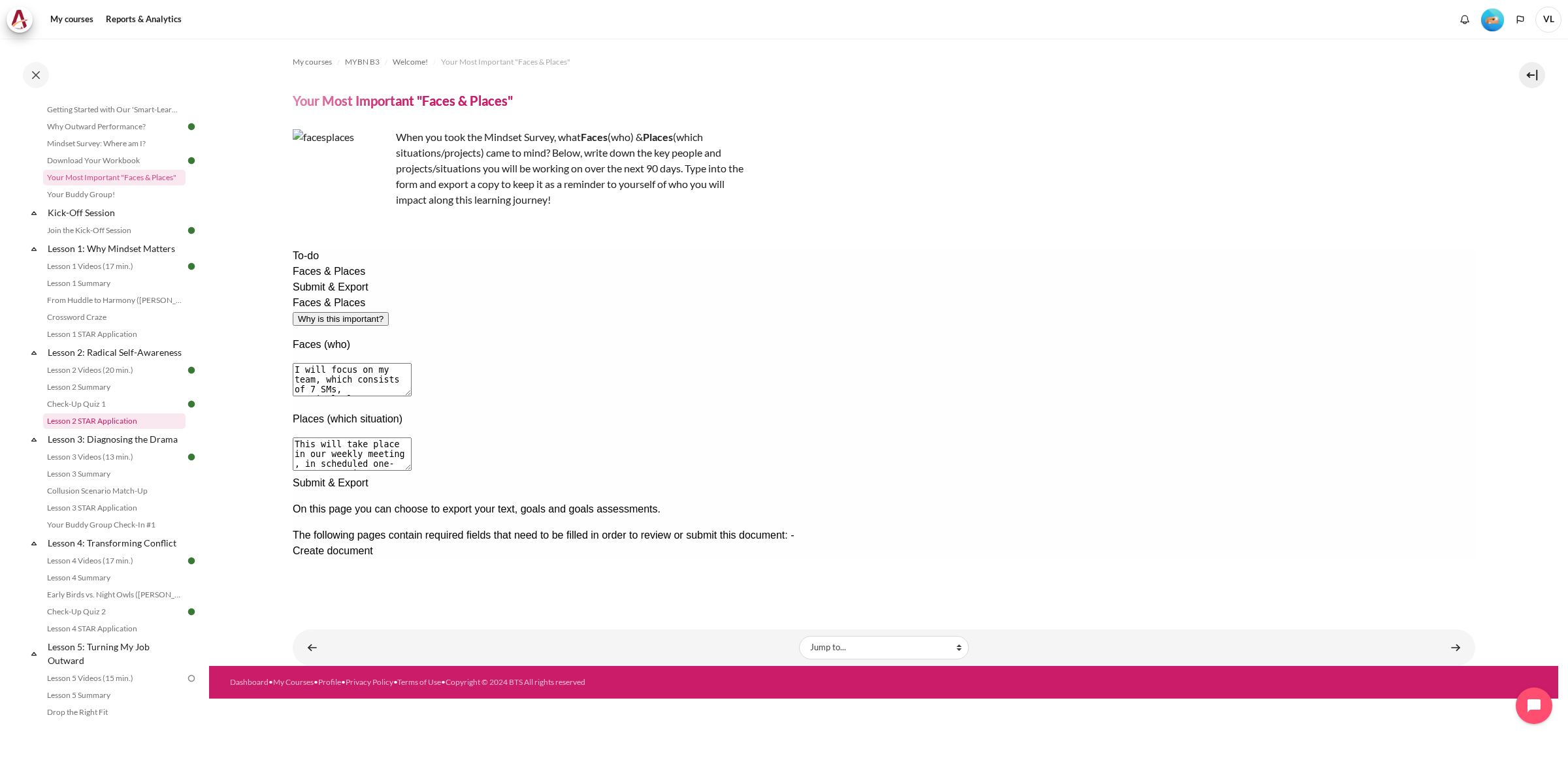
click at [105, 429] on link "Lesson 2 STAR Application" at bounding box center [114, 420] width 143 height 15
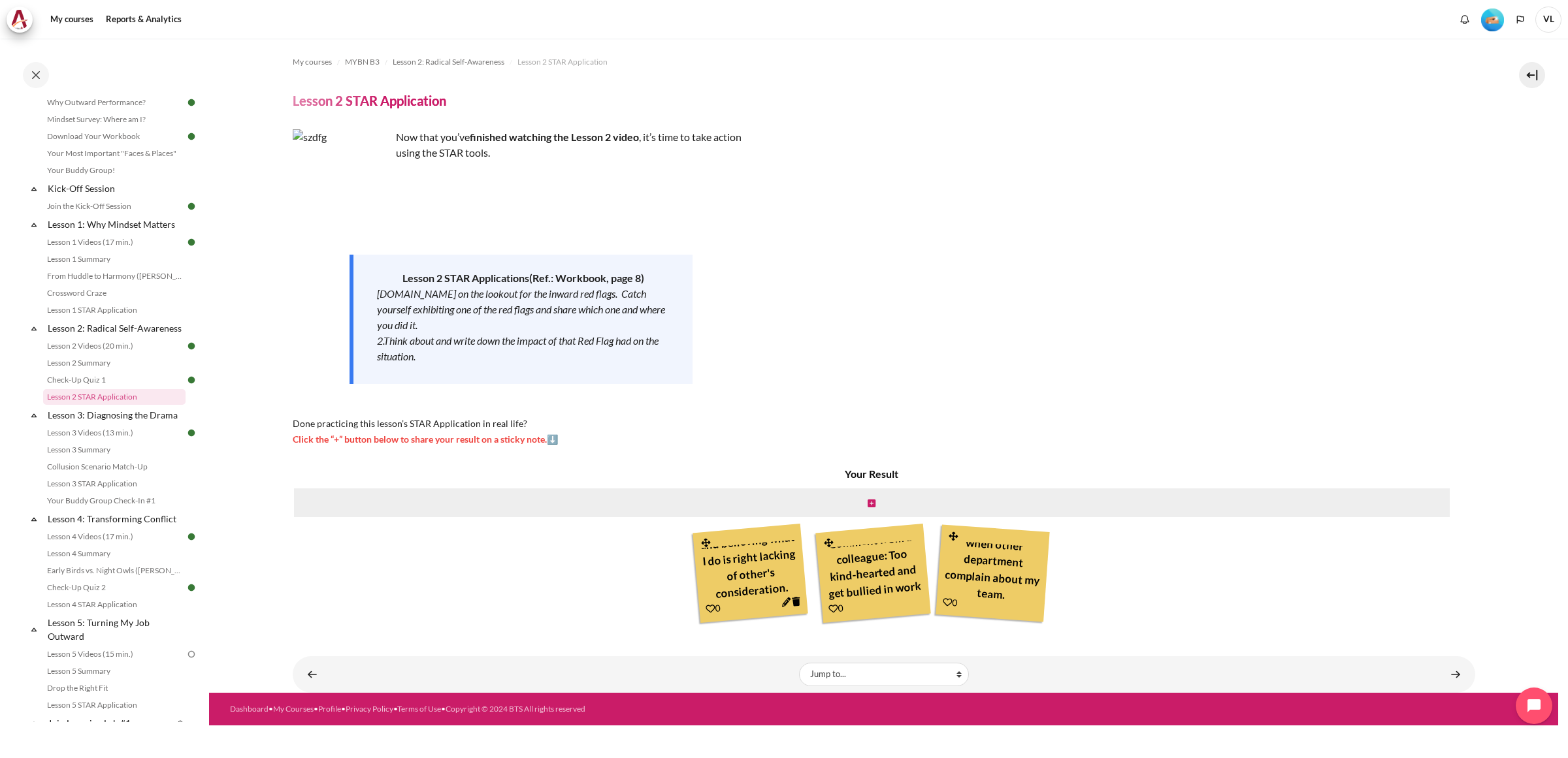
scroll to position [31, 0]
click at [75, 371] on link "Lesson 2 Summary" at bounding box center [114, 363] width 143 height 15
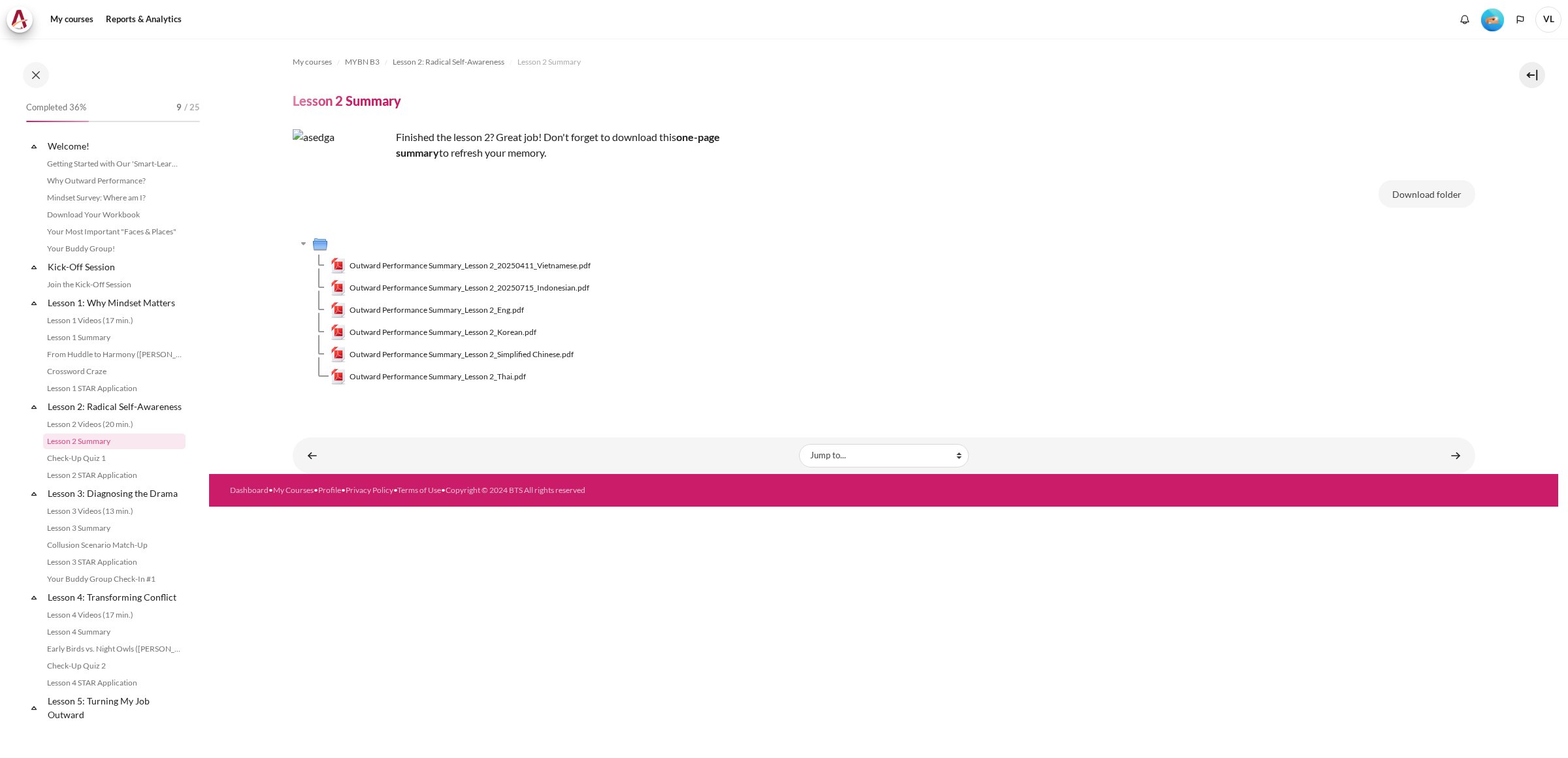
scroll to position [44, 0]
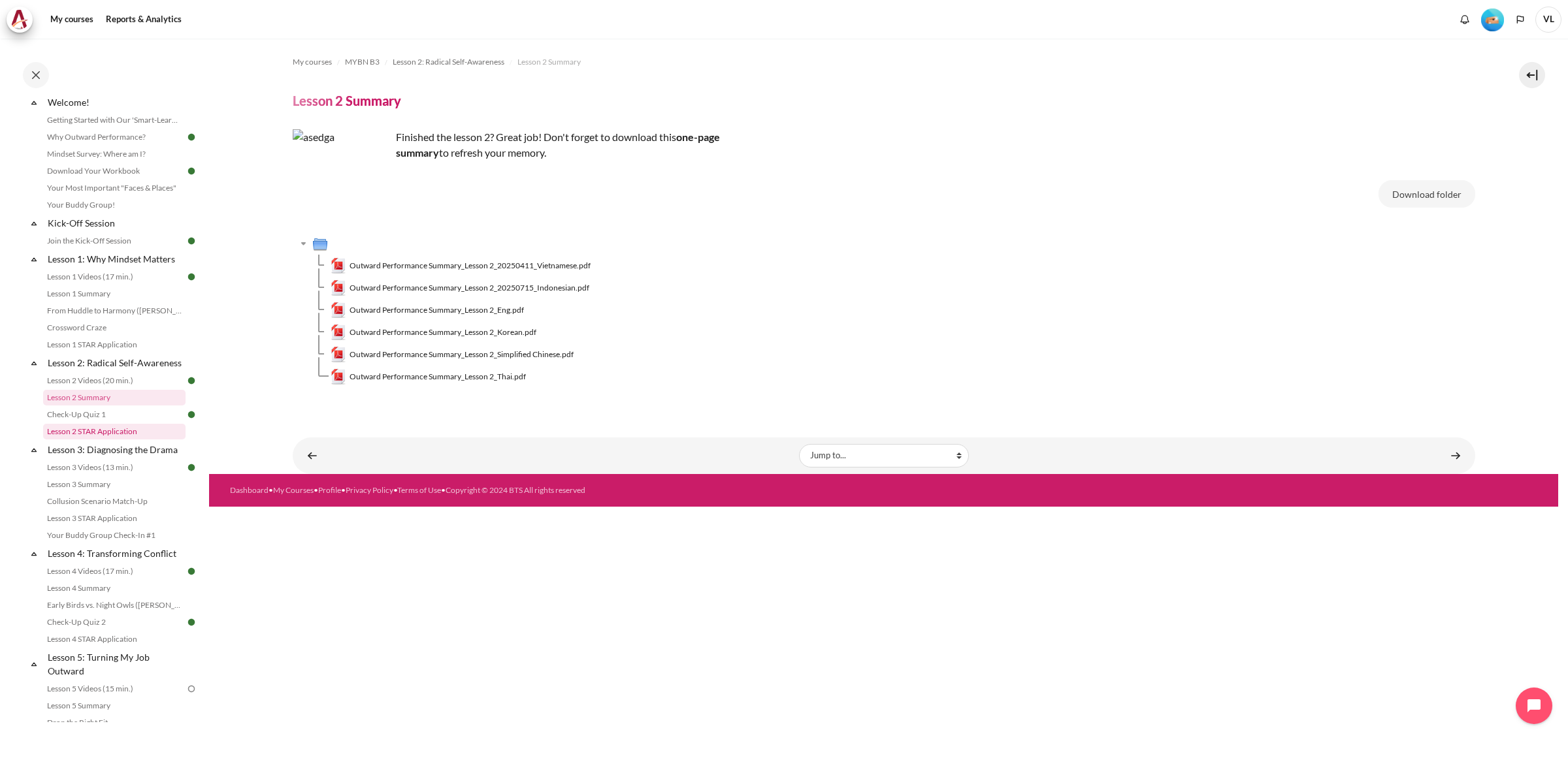
drag, startPoint x: 113, startPoint y: 441, endPoint x: 123, endPoint y: 445, distance: 10.8
click at [113, 439] on link "Lesson 2 STAR Application" at bounding box center [114, 431] width 143 height 15
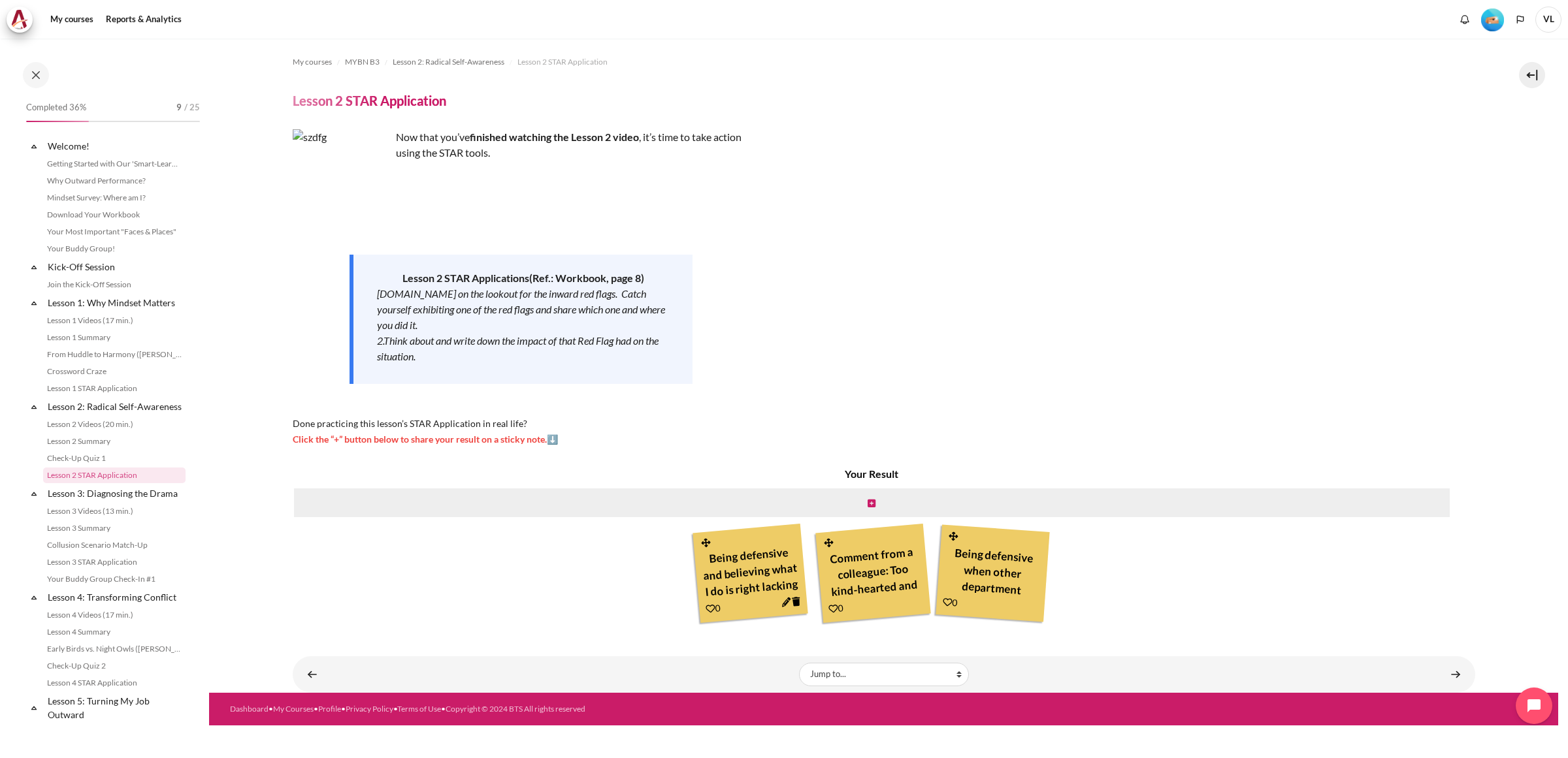
scroll to position [78, 0]
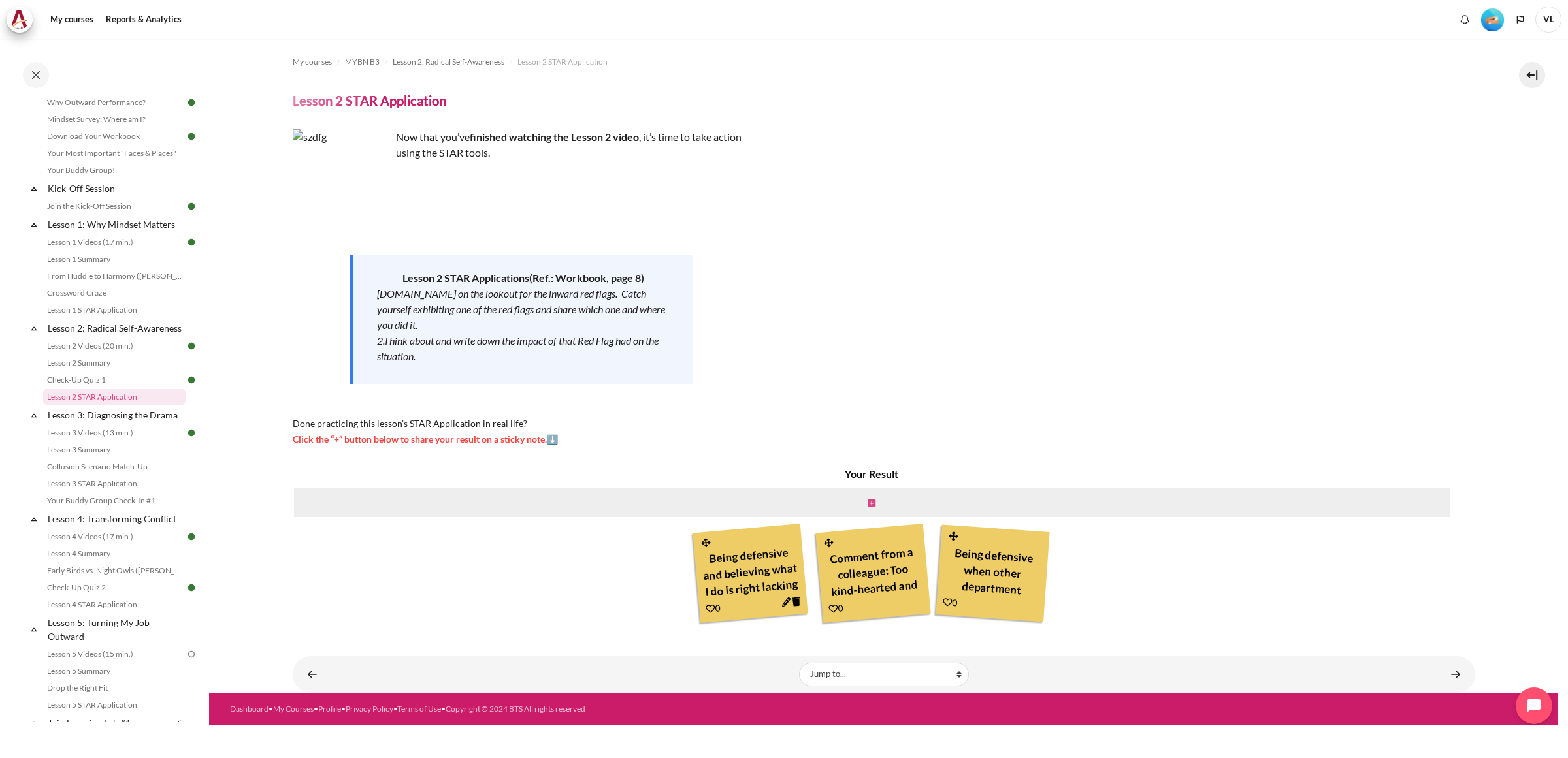
click at [870, 501] on icon "Content" at bounding box center [871, 503] width 8 height 10
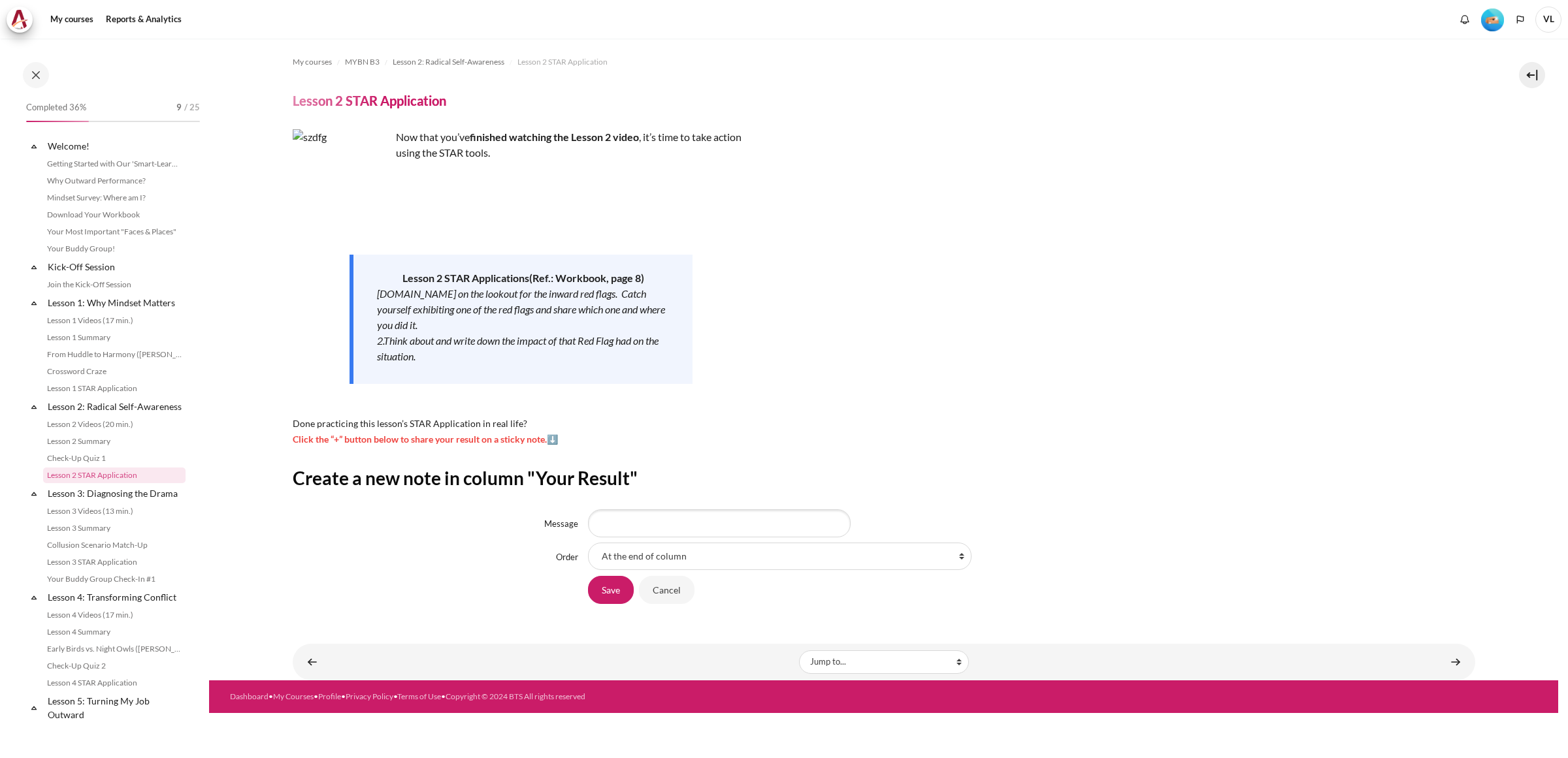
scroll to position [78, 0]
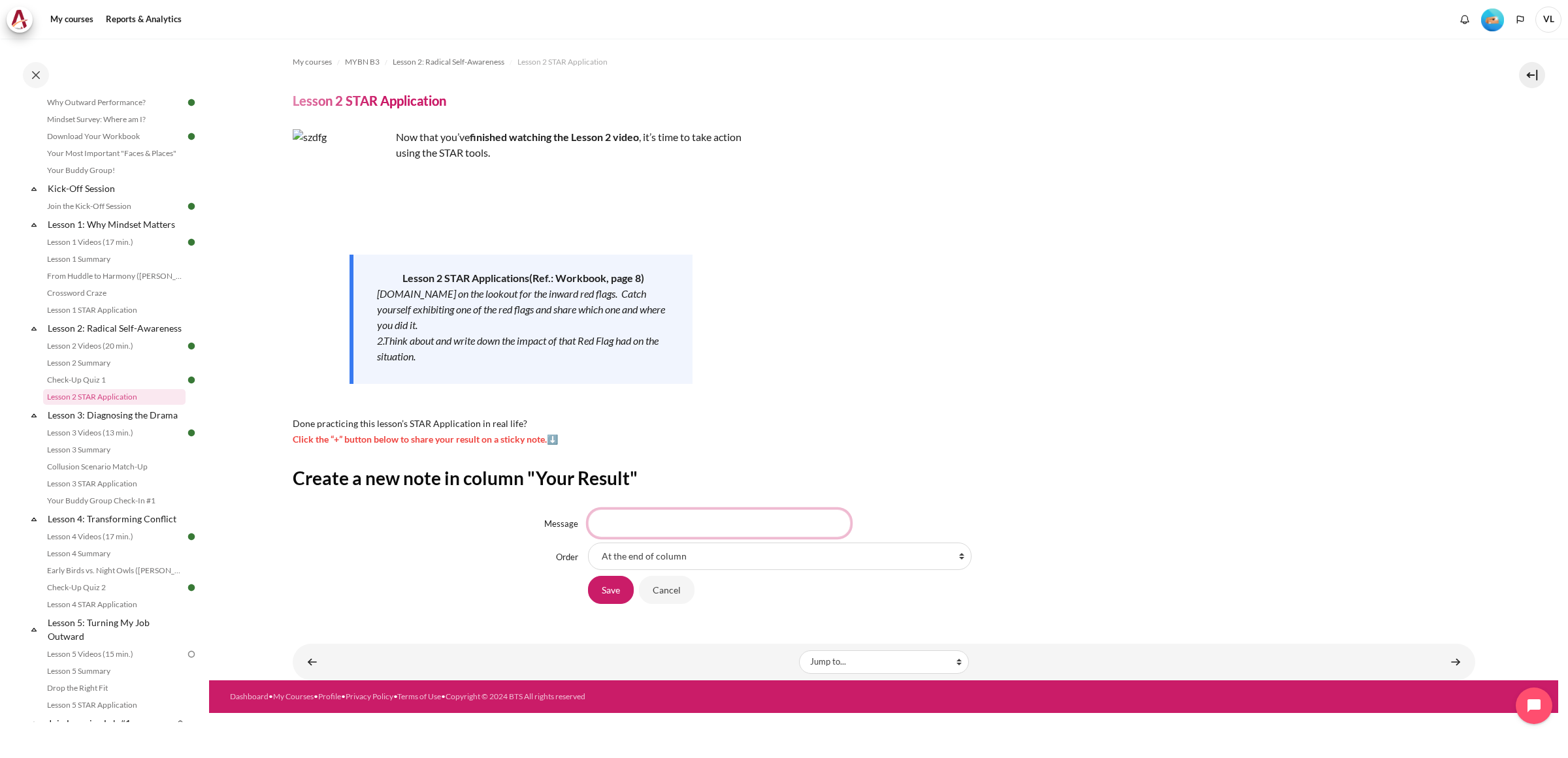
click at [616, 523] on input "Message" at bounding box center [719, 523] width 263 height 28
paste input "I approach conversations with my wife too analytically, rationalizing outcomes …"
type input "I approach conversations with my wife too analytically, rationalizing outcomes …"
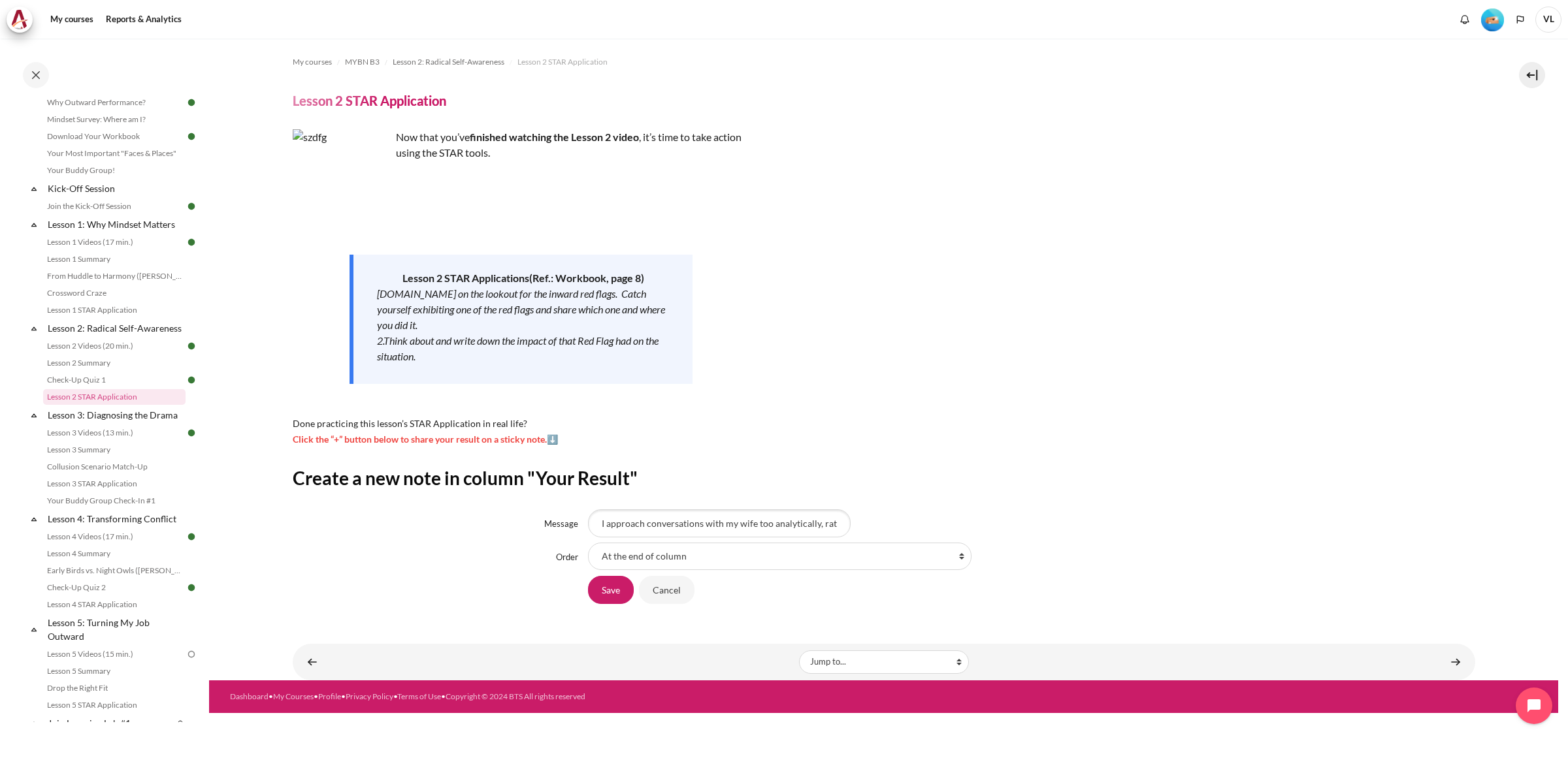
drag, startPoint x: 612, startPoint y: 593, endPoint x: 1005, endPoint y: 467, distance: 412.7
click at [1005, 467] on div "Create a new note in column "Your Result" Message I approach conversations with…" at bounding box center [883, 535] width 1183 height 138
click at [843, 526] on input "I approach conversations with my wife too analytically, rationalizing outcomes …" at bounding box center [719, 523] width 263 height 28
click at [810, 518] on input "I approach conversations with my wife too analytically, rationalizing outcomes …" at bounding box center [719, 523] width 263 height 28
click at [622, 591] on input "Save" at bounding box center [611, 590] width 46 height 28
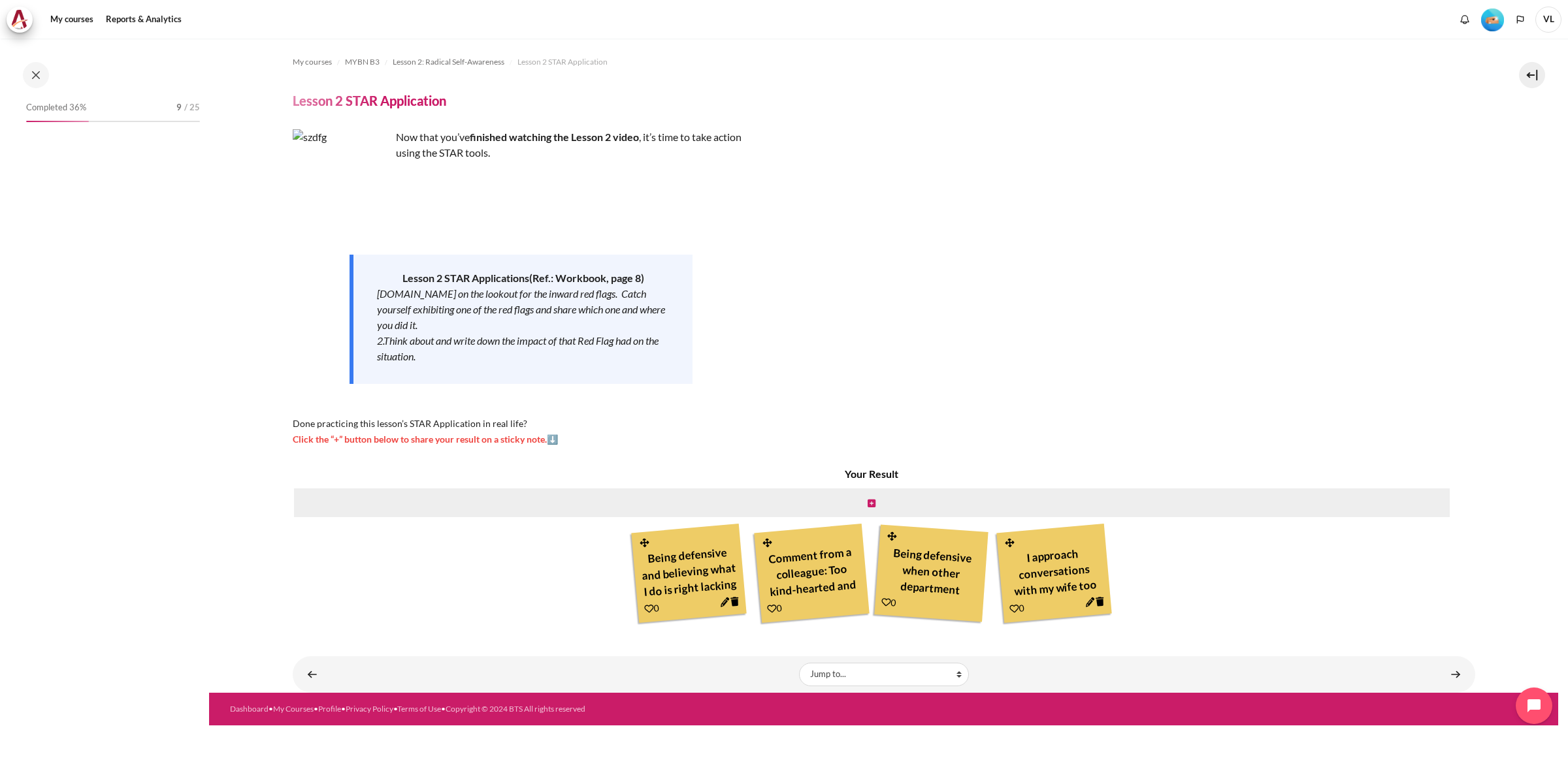
scroll to position [78, 0]
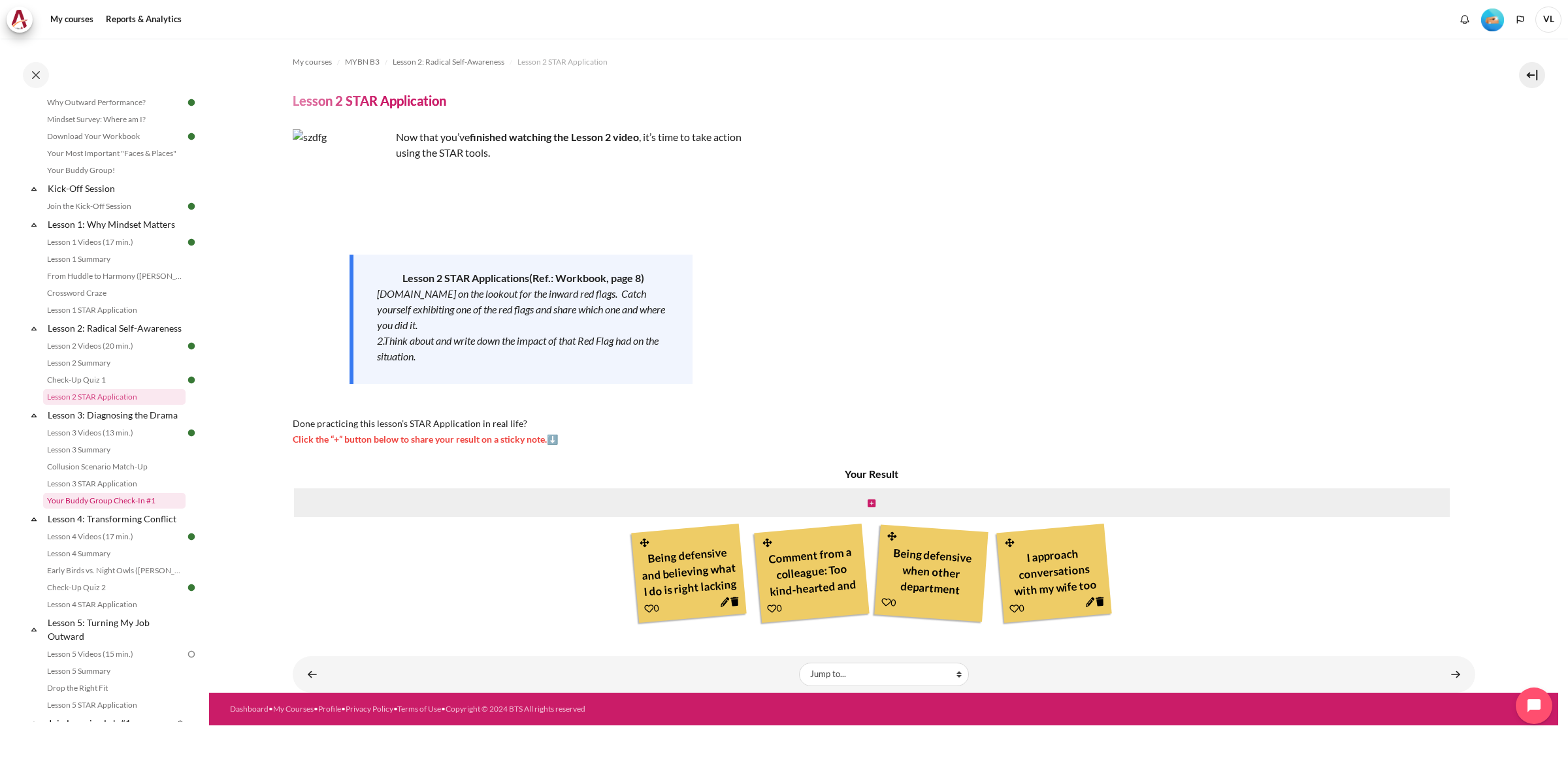
click at [127, 509] on link "Your Buddy Group Check-In #1" at bounding box center [114, 500] width 143 height 15
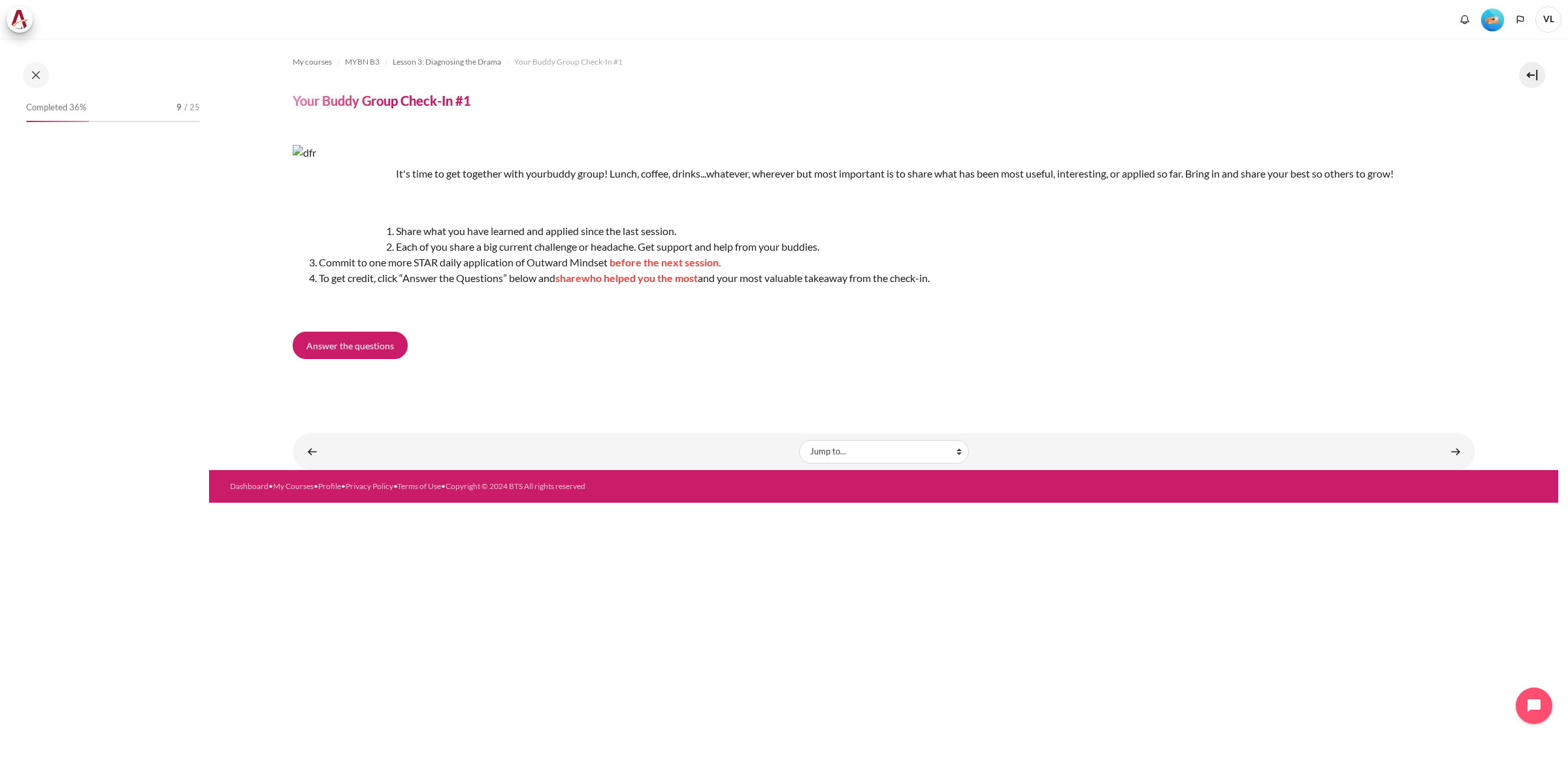
scroll to position [181, 0]
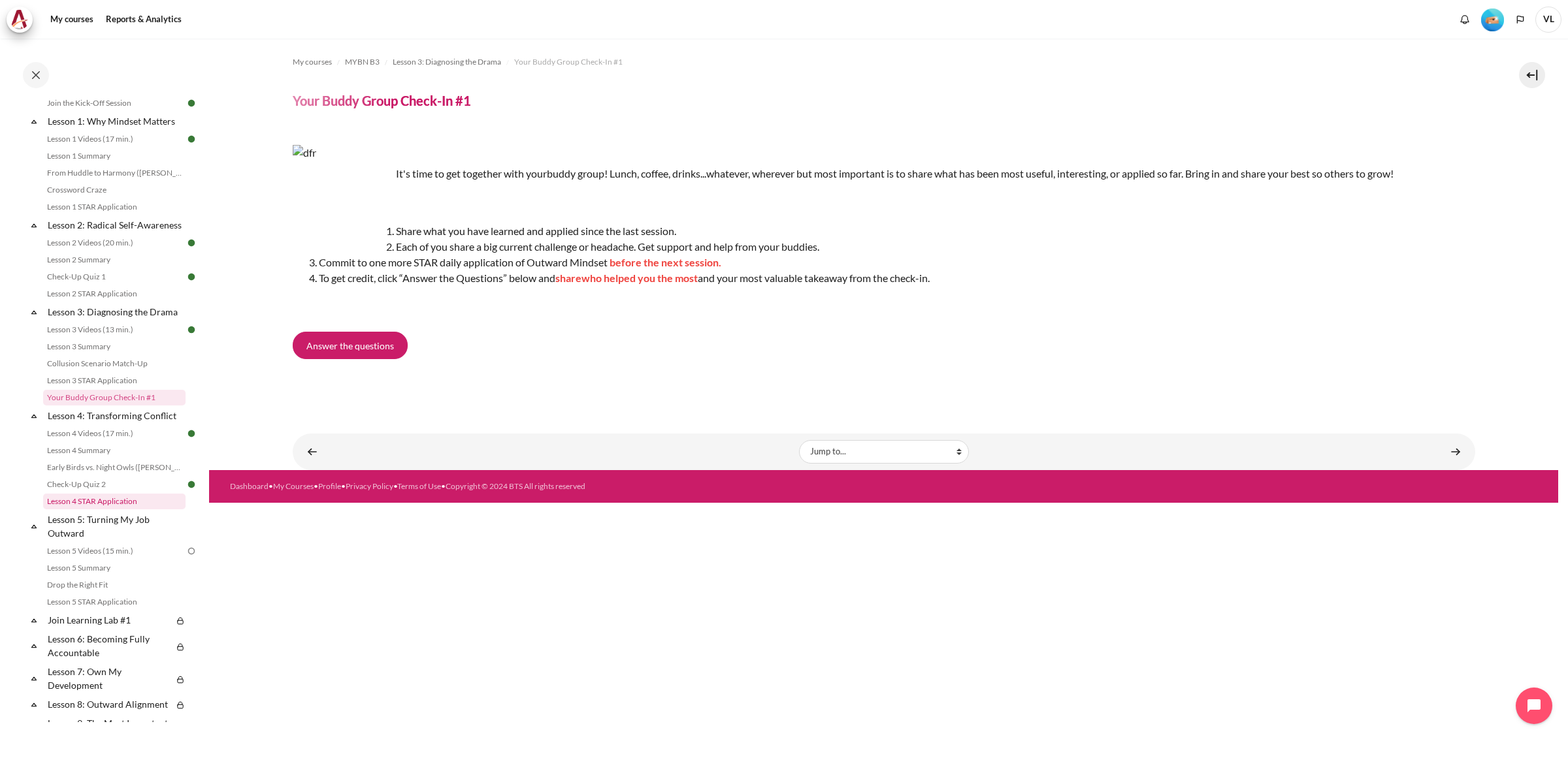
click at [112, 509] on link "Lesson 4 STAR Application" at bounding box center [114, 501] width 143 height 15
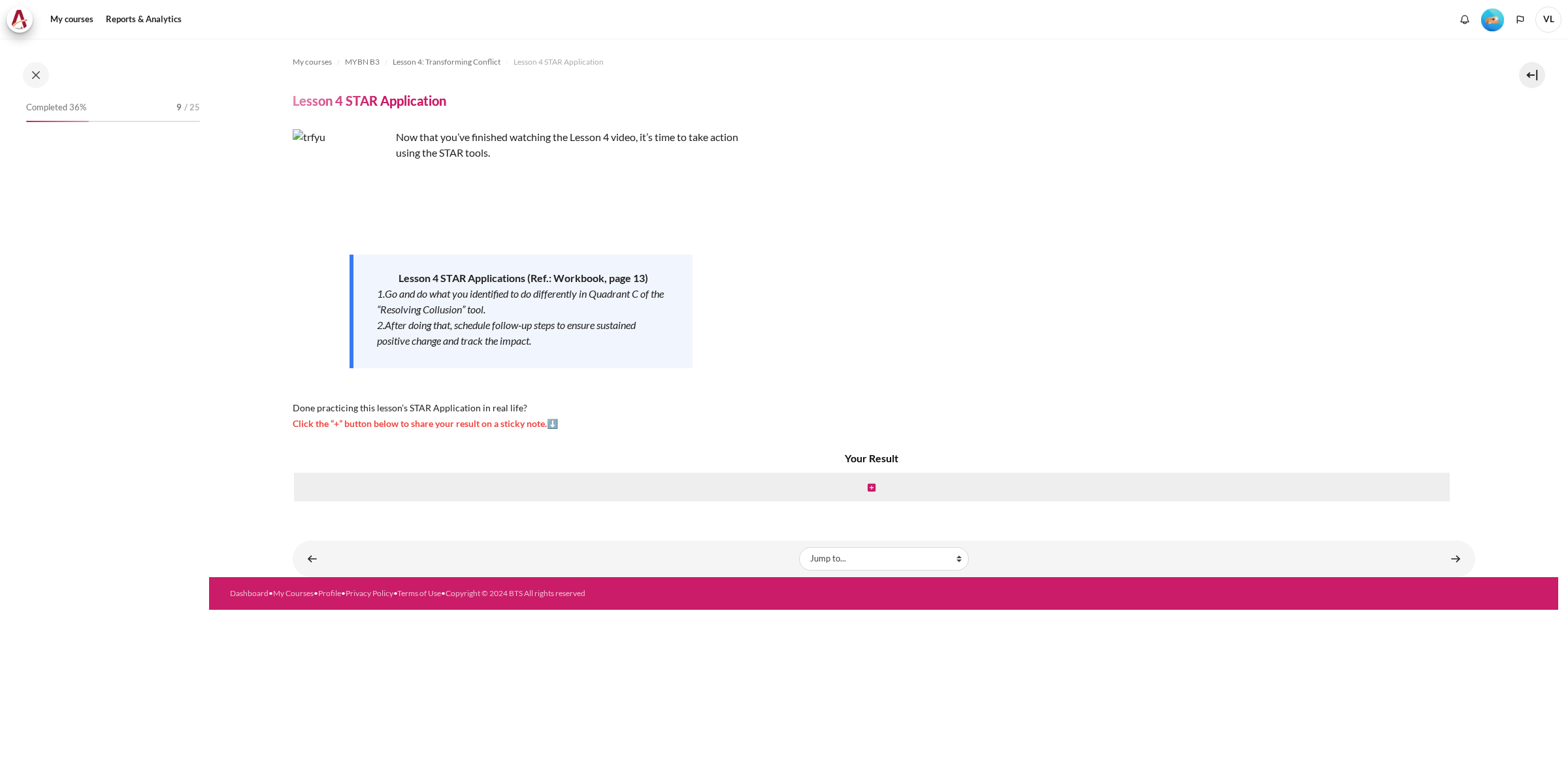
scroll to position [285, 0]
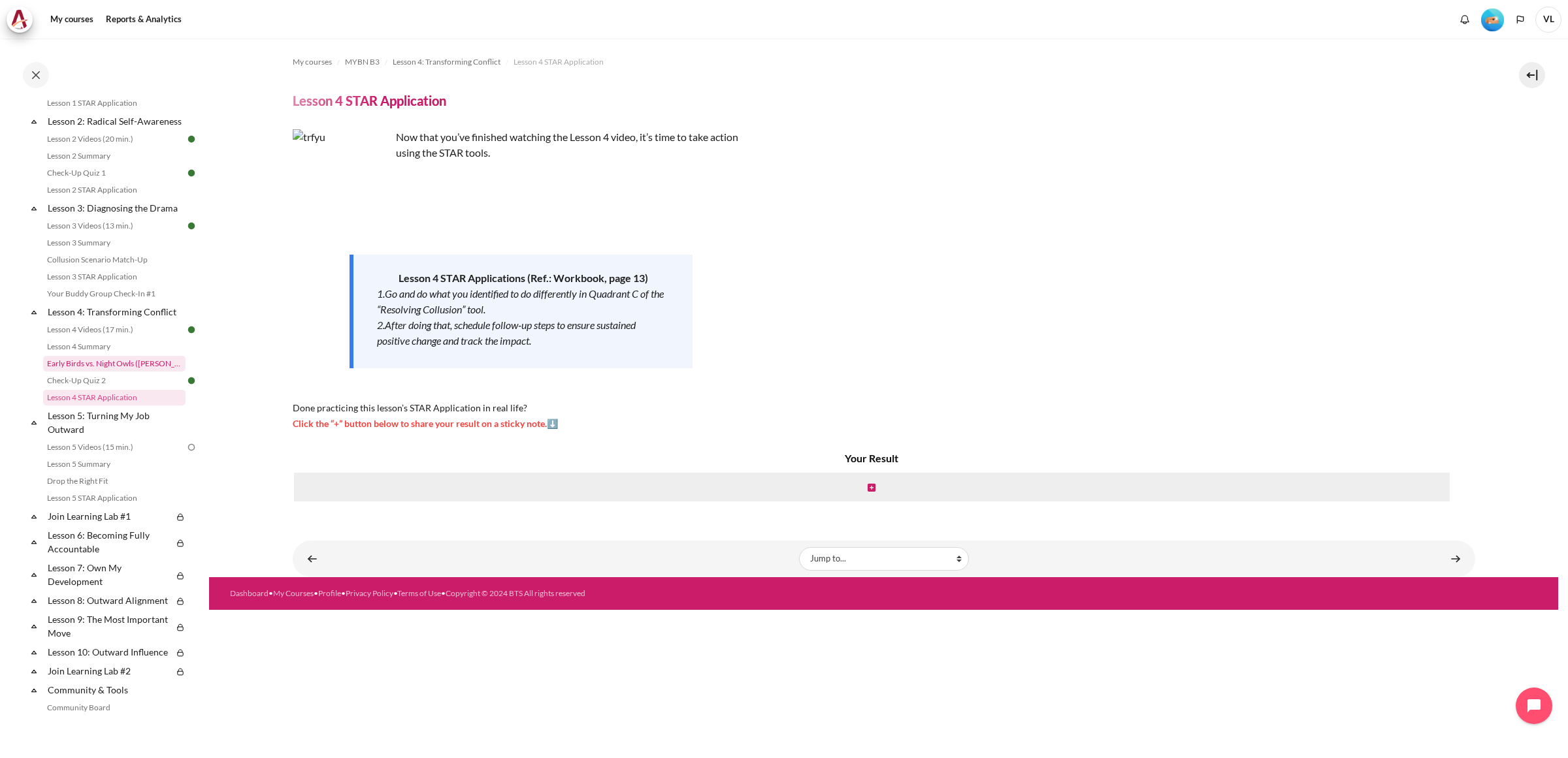
click at [119, 371] on link "Early Birds vs. Night Owls ([PERSON_NAME]'s Story)" at bounding box center [114, 363] width 143 height 15
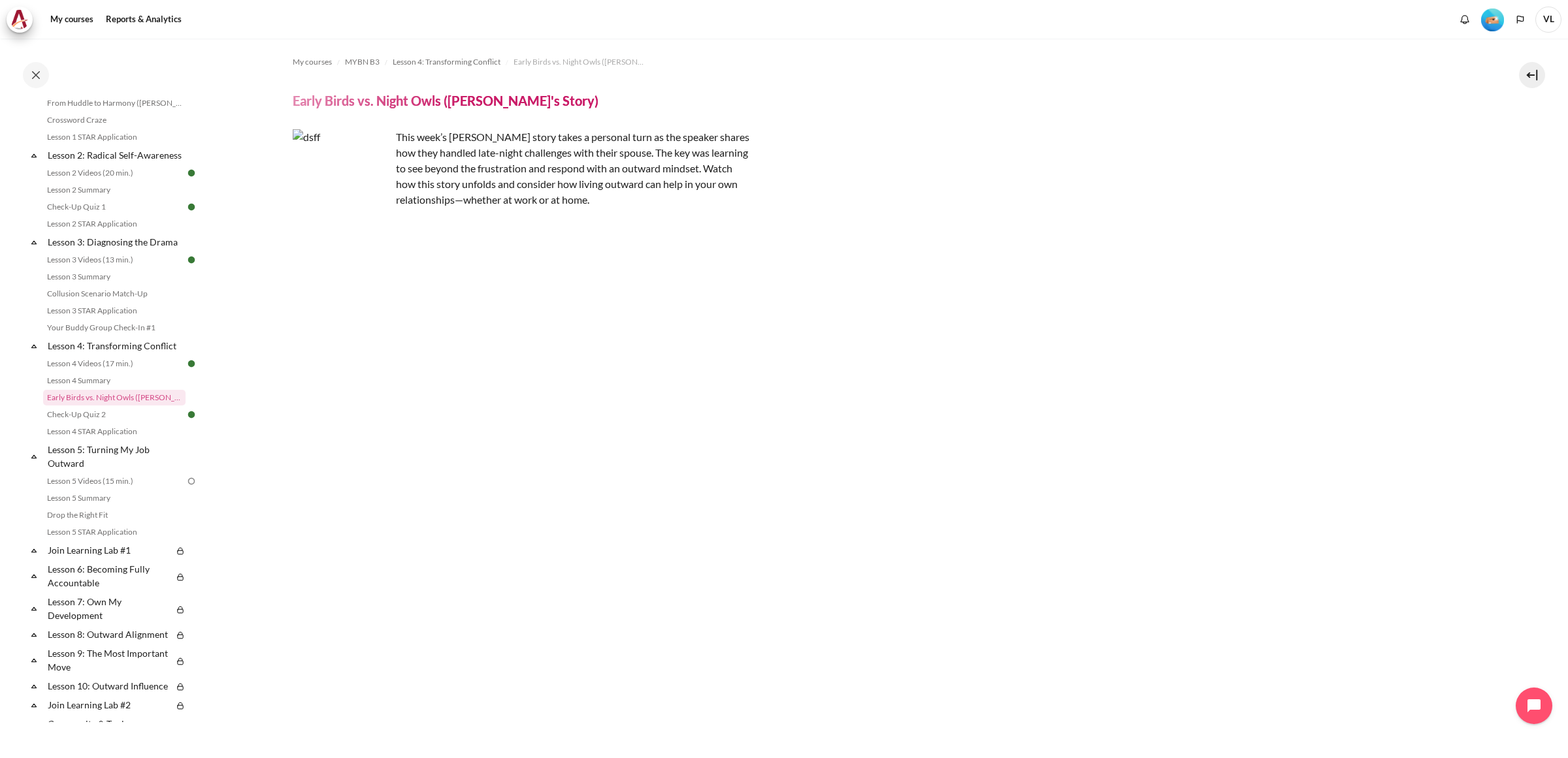
scroll to position [327, 0]
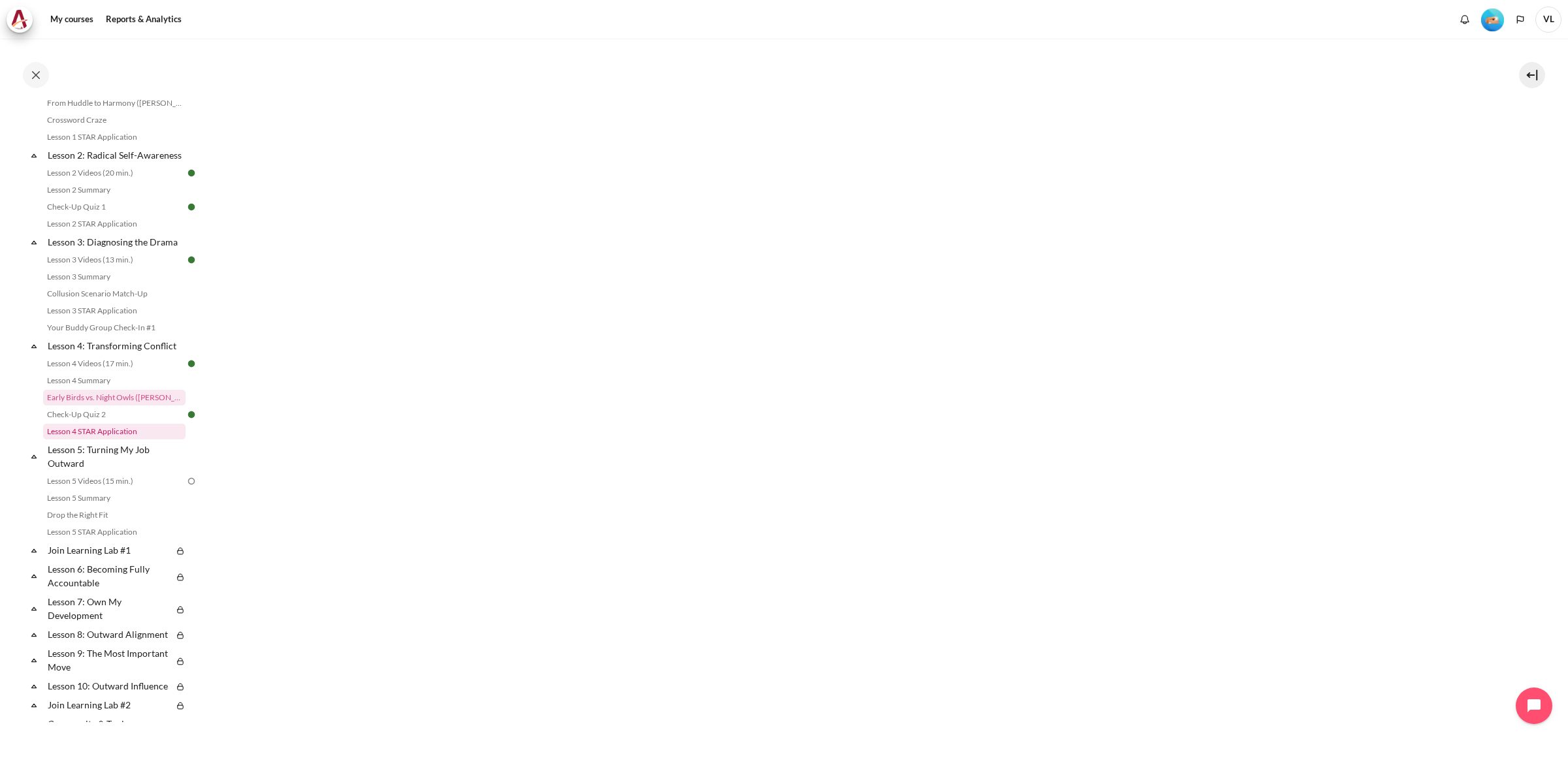
click at [134, 439] on link "Lesson 4 STAR Application" at bounding box center [114, 431] width 143 height 15
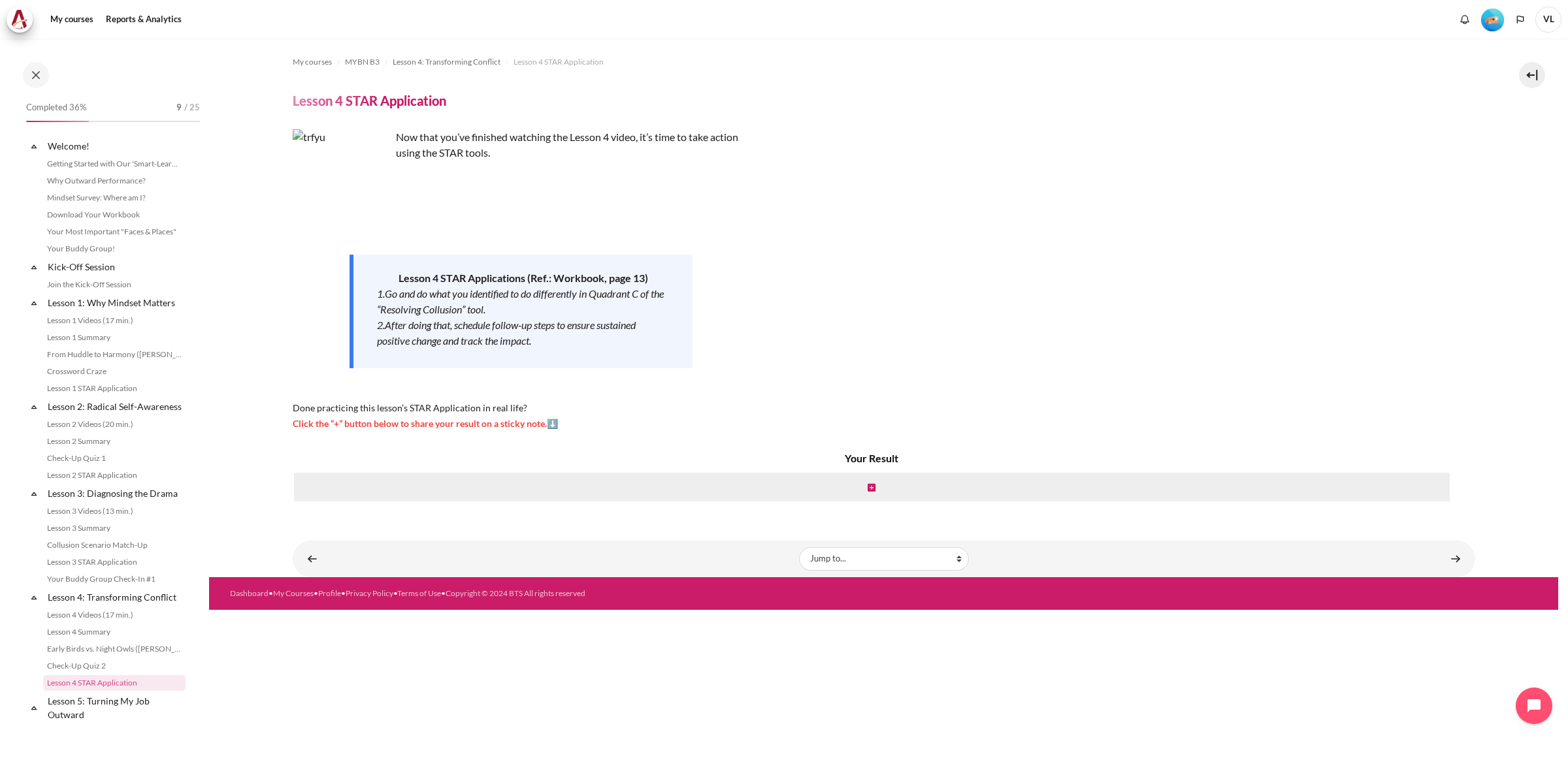
scroll to position [285, 0]
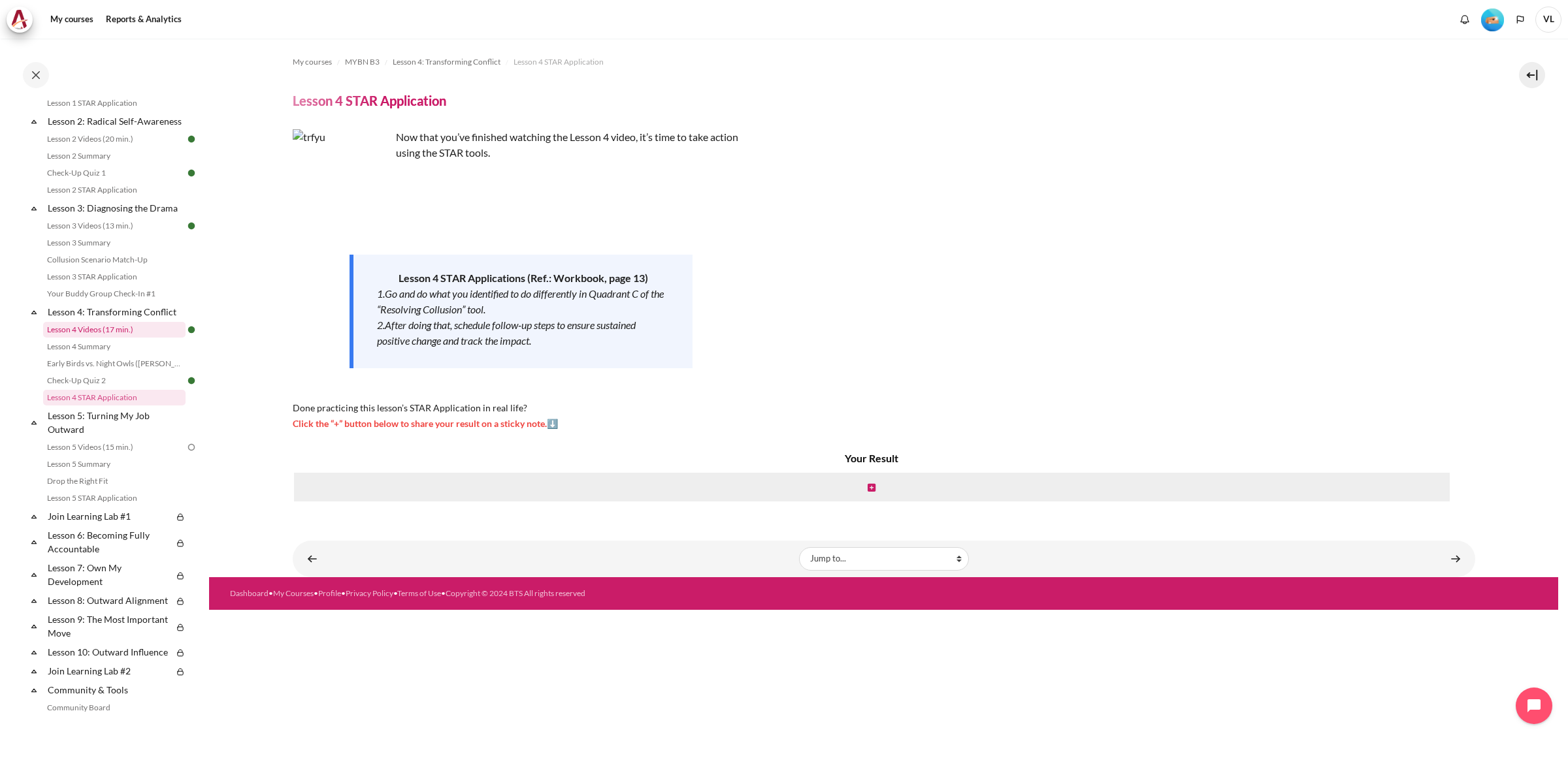
click at [125, 338] on link "Lesson 4 Videos (17 min.)" at bounding box center [114, 329] width 143 height 15
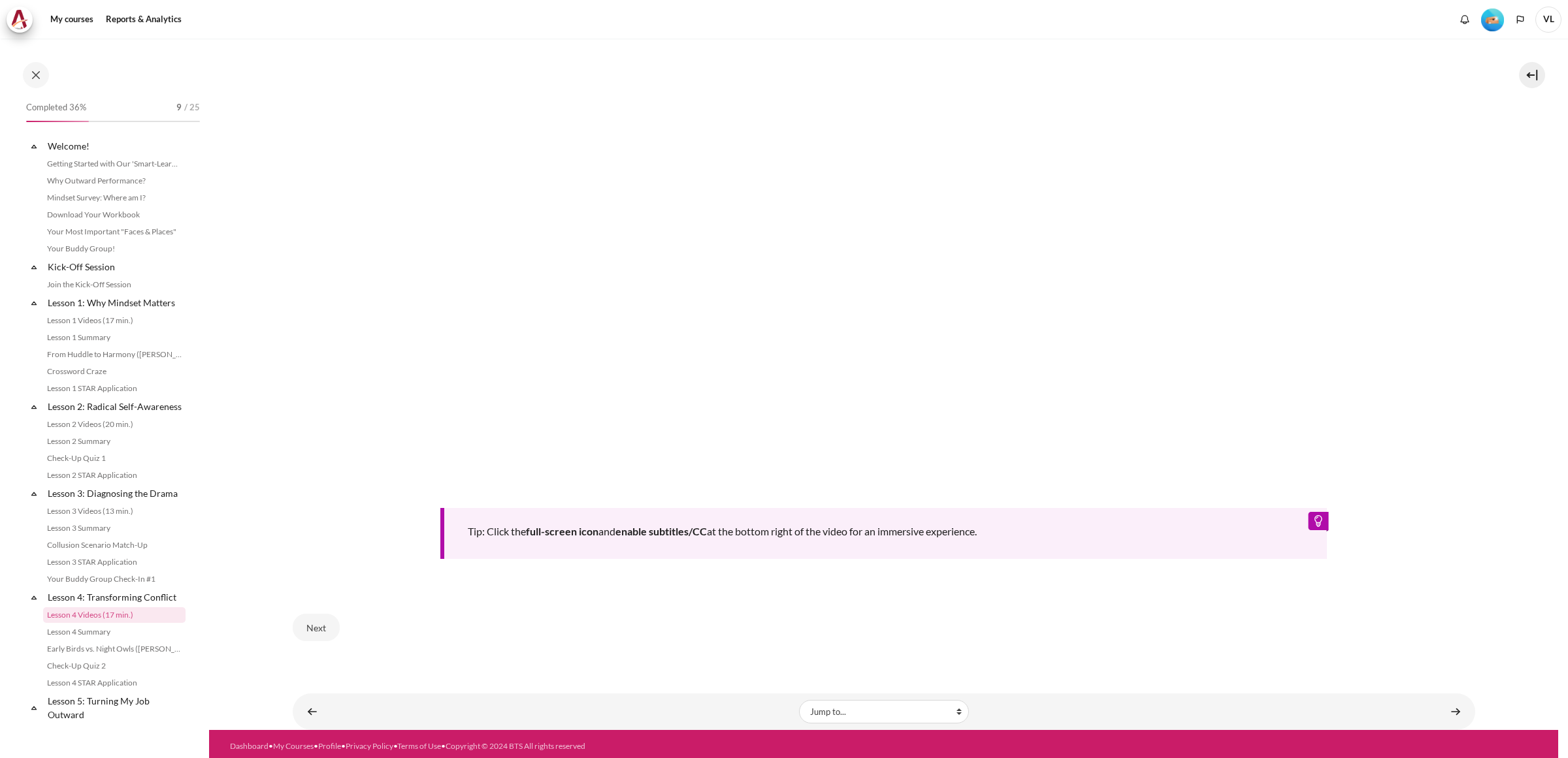
scroll to position [217, 0]
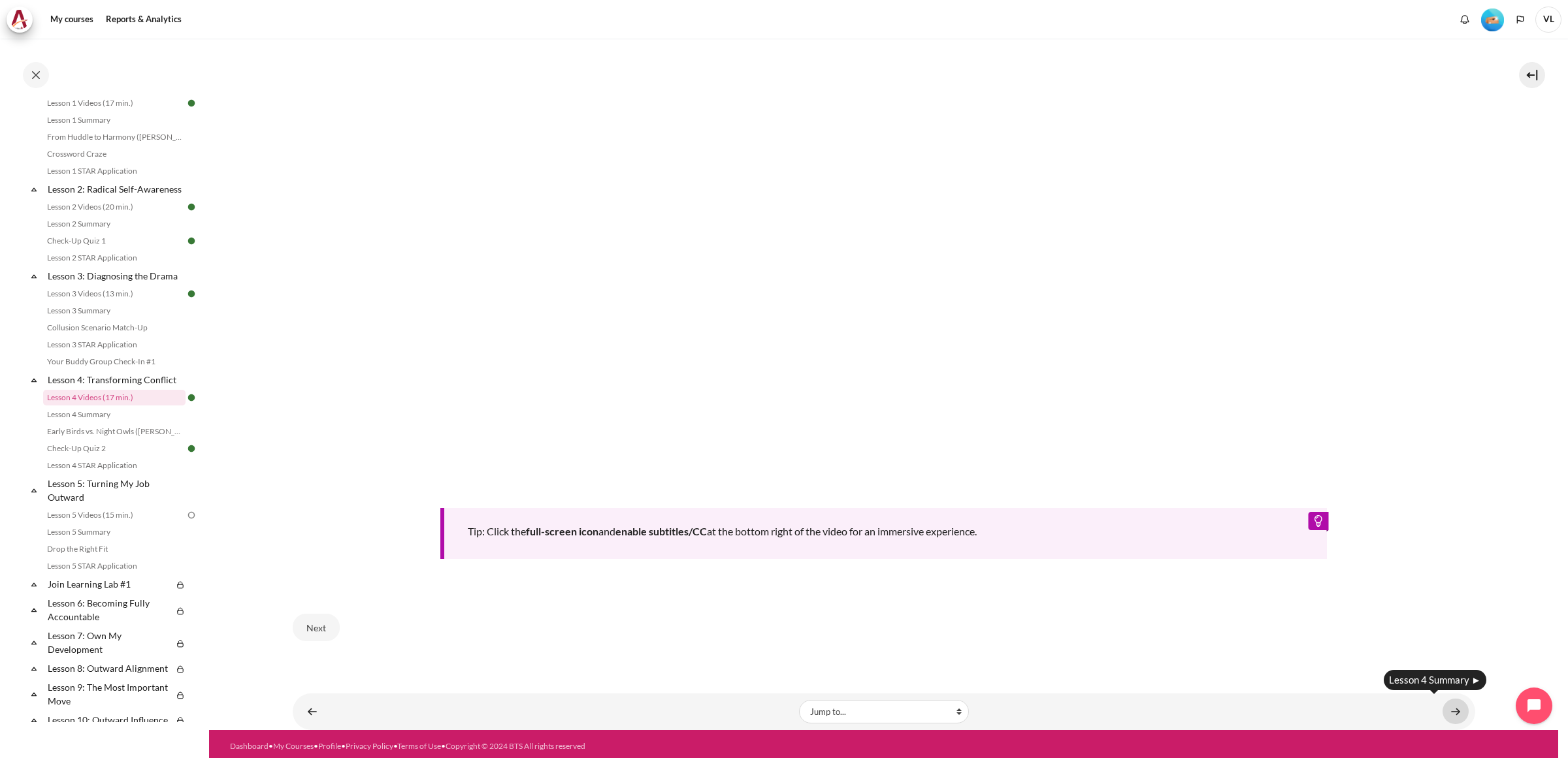
click at [1442, 710] on link "Content" at bounding box center [1455, 711] width 26 height 26
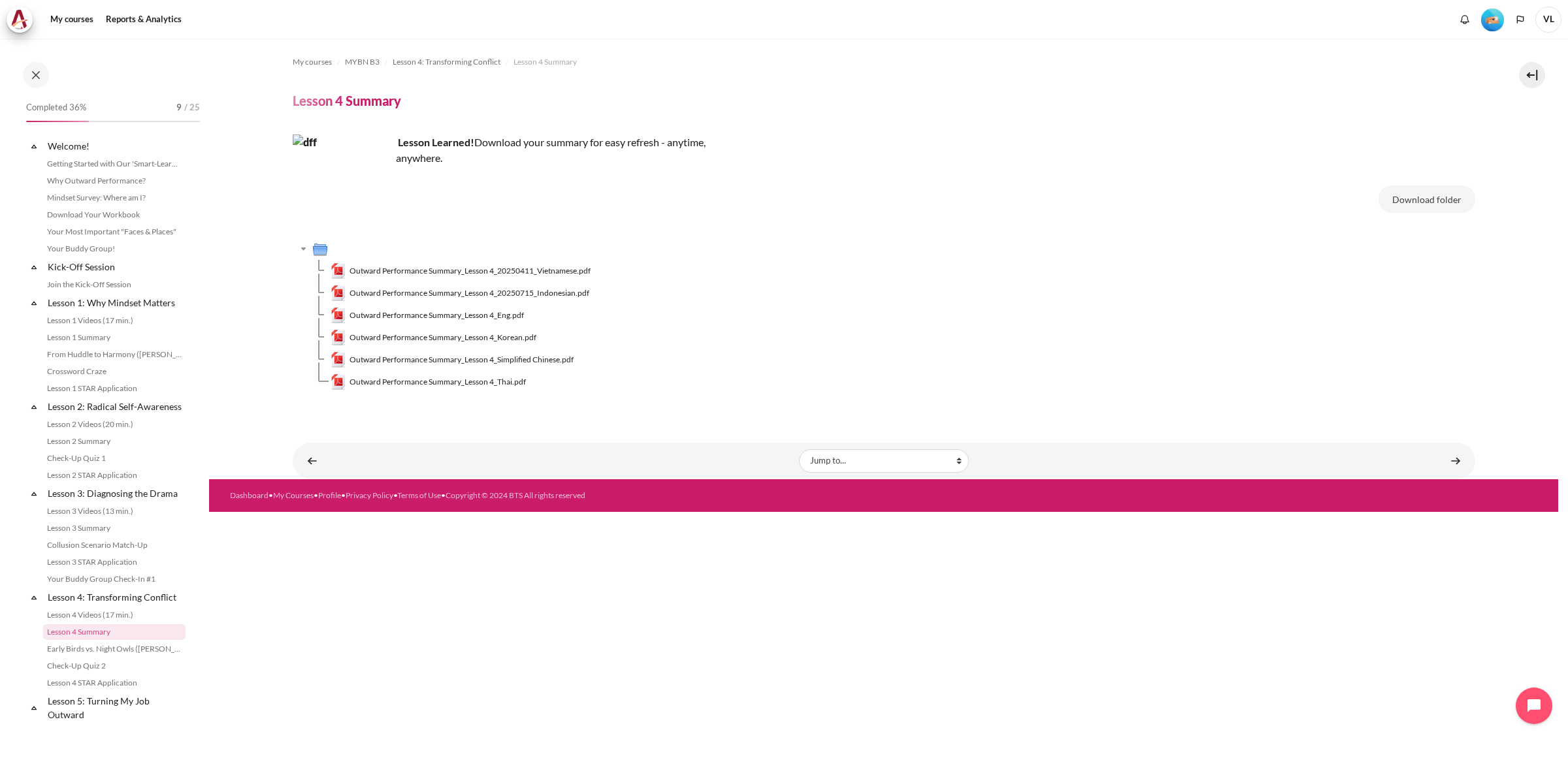
scroll to position [234, 0]
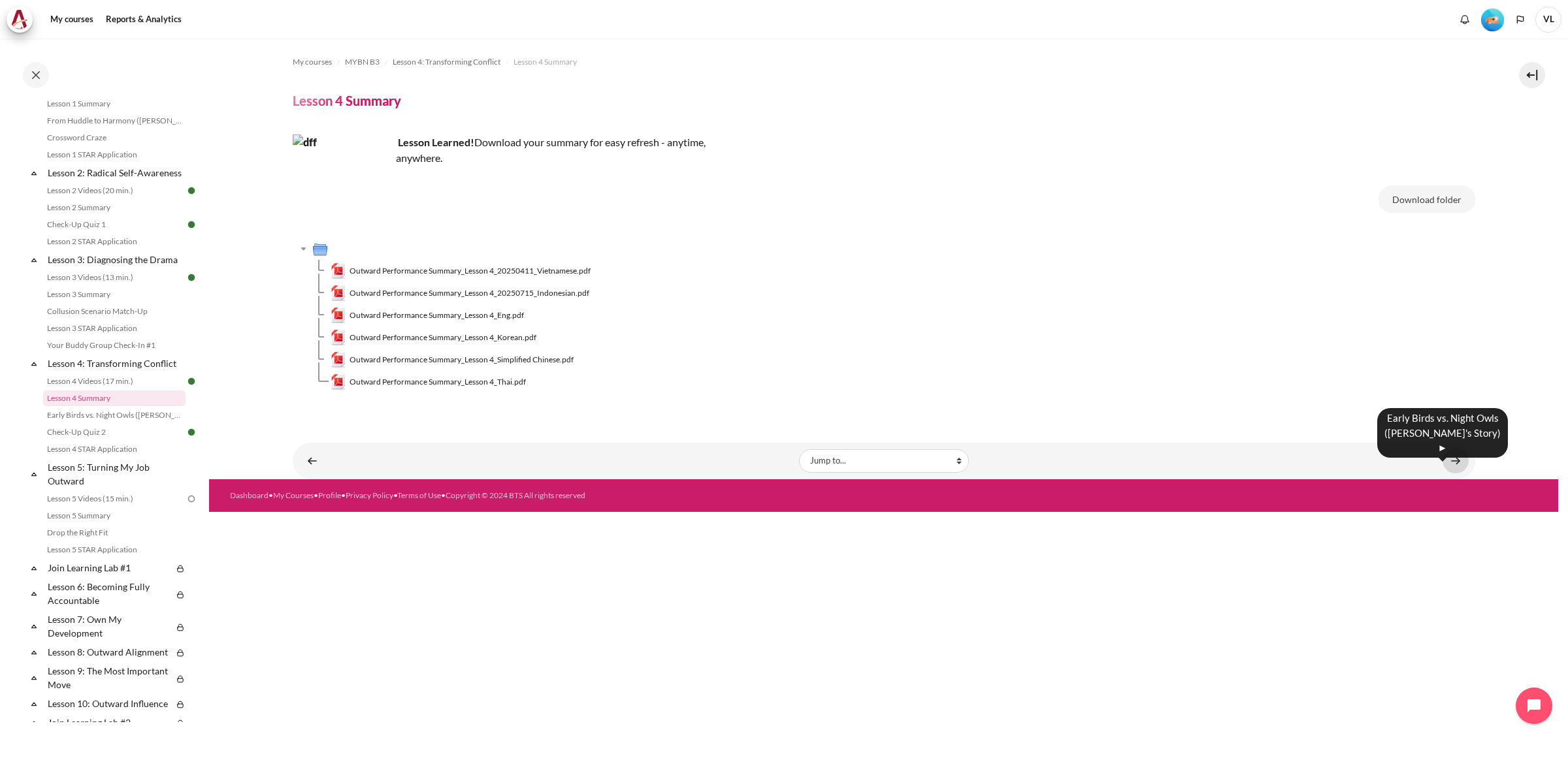
click at [1458, 463] on link "Content" at bounding box center [1455, 461] width 26 height 26
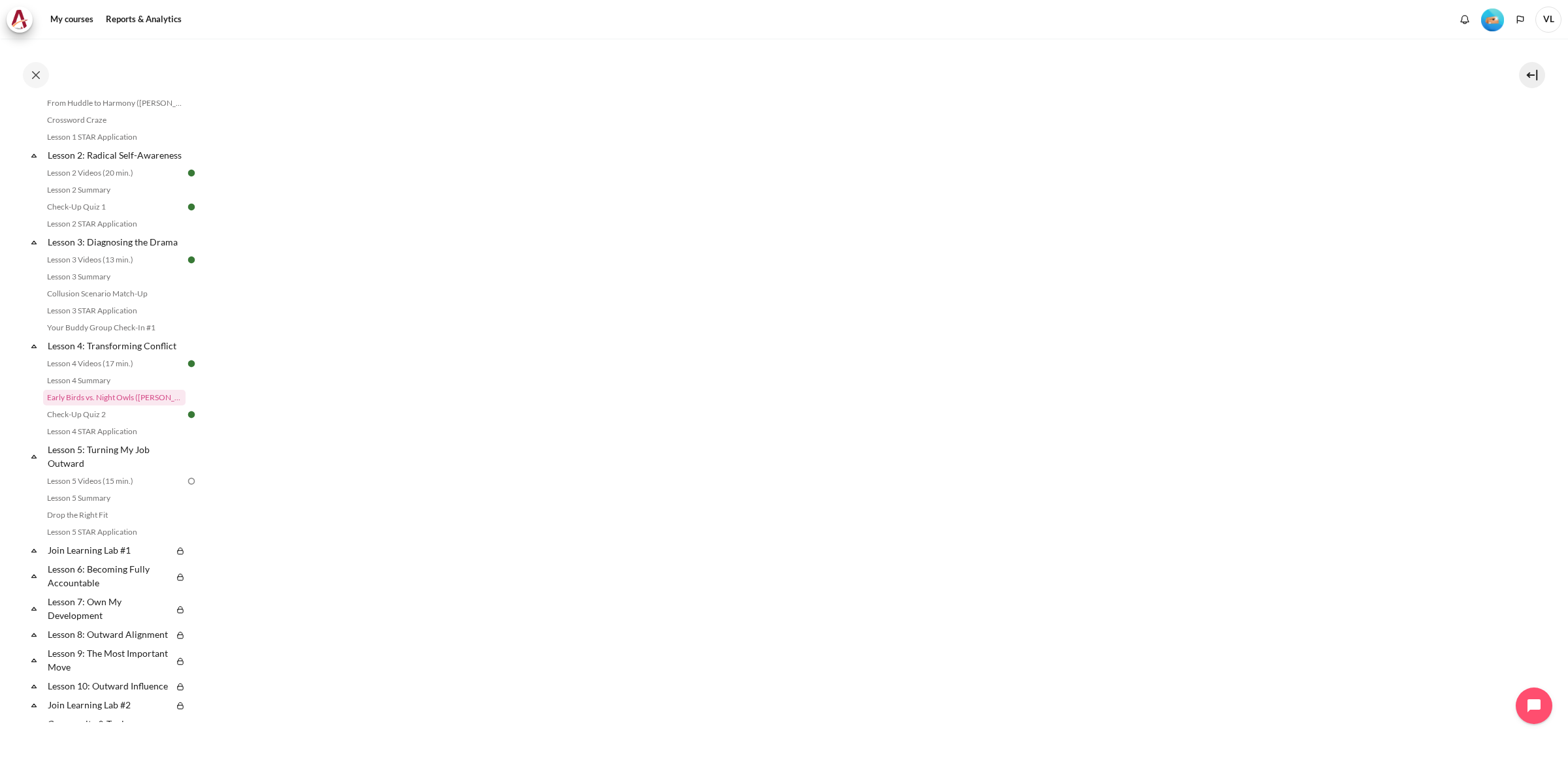
scroll to position [272, 0]
click at [99, 371] on link "Lesson 4 Videos (17 min.)" at bounding box center [114, 363] width 143 height 15
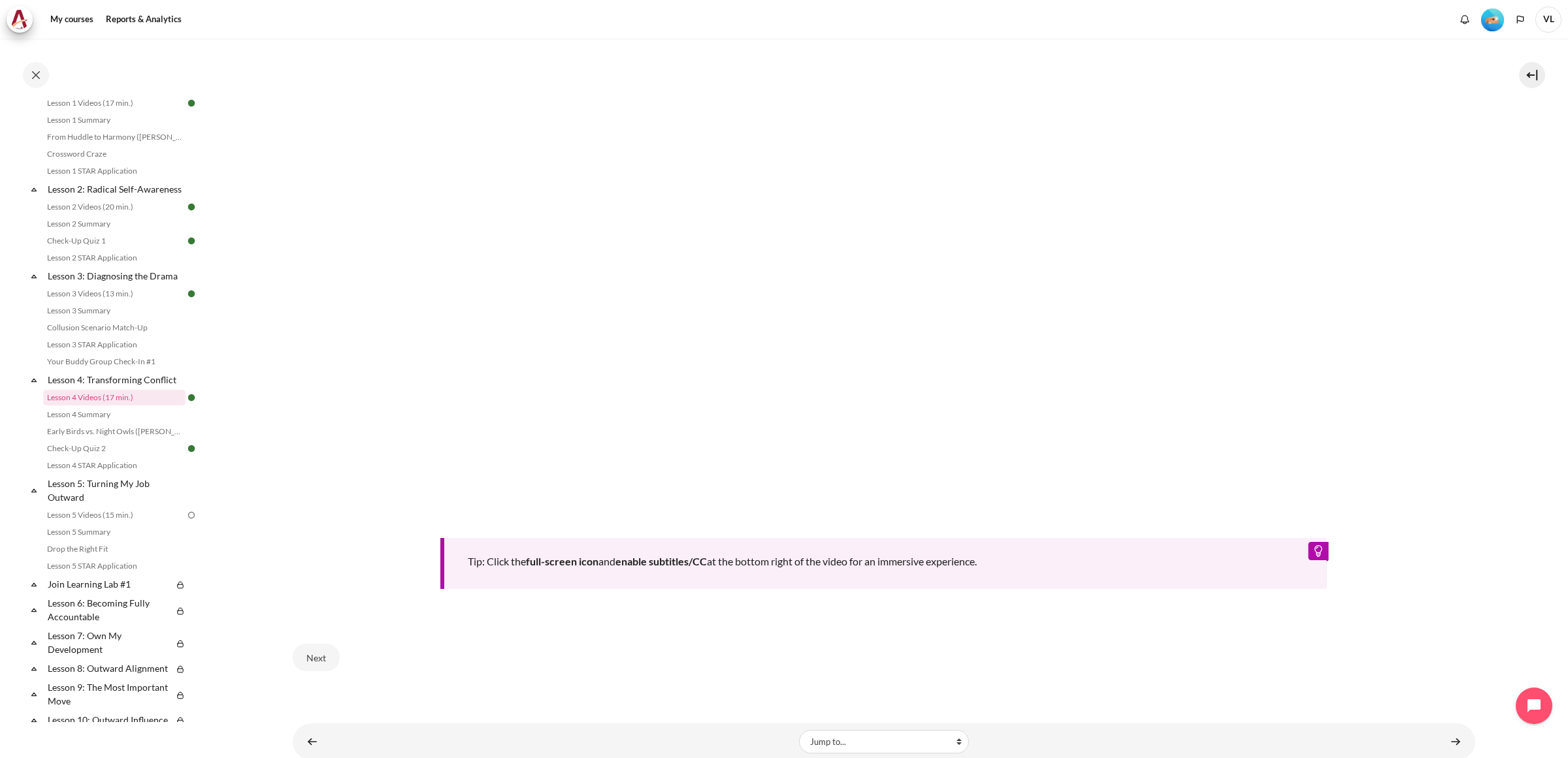
scroll to position [520, 0]
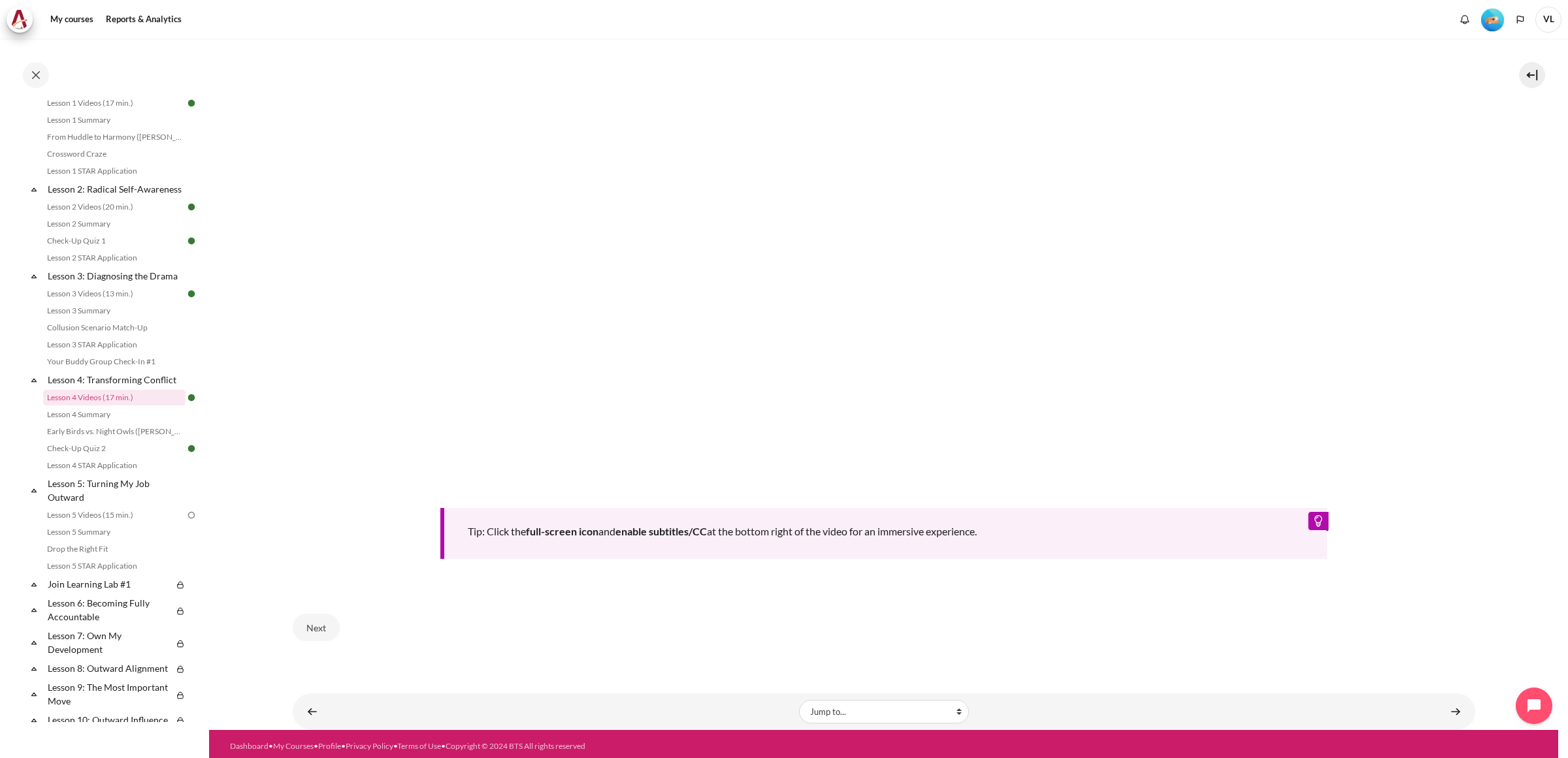
click at [1304, 517] on div "Tip: Click the full-screen icon and enable subtitles/CC at the bottom right of …" at bounding box center [883, 534] width 887 height 51
click at [1306, 516] on div "Tip: Click the full-screen icon and enable subtitles/CC at the bottom right of …" at bounding box center [883, 534] width 887 height 51
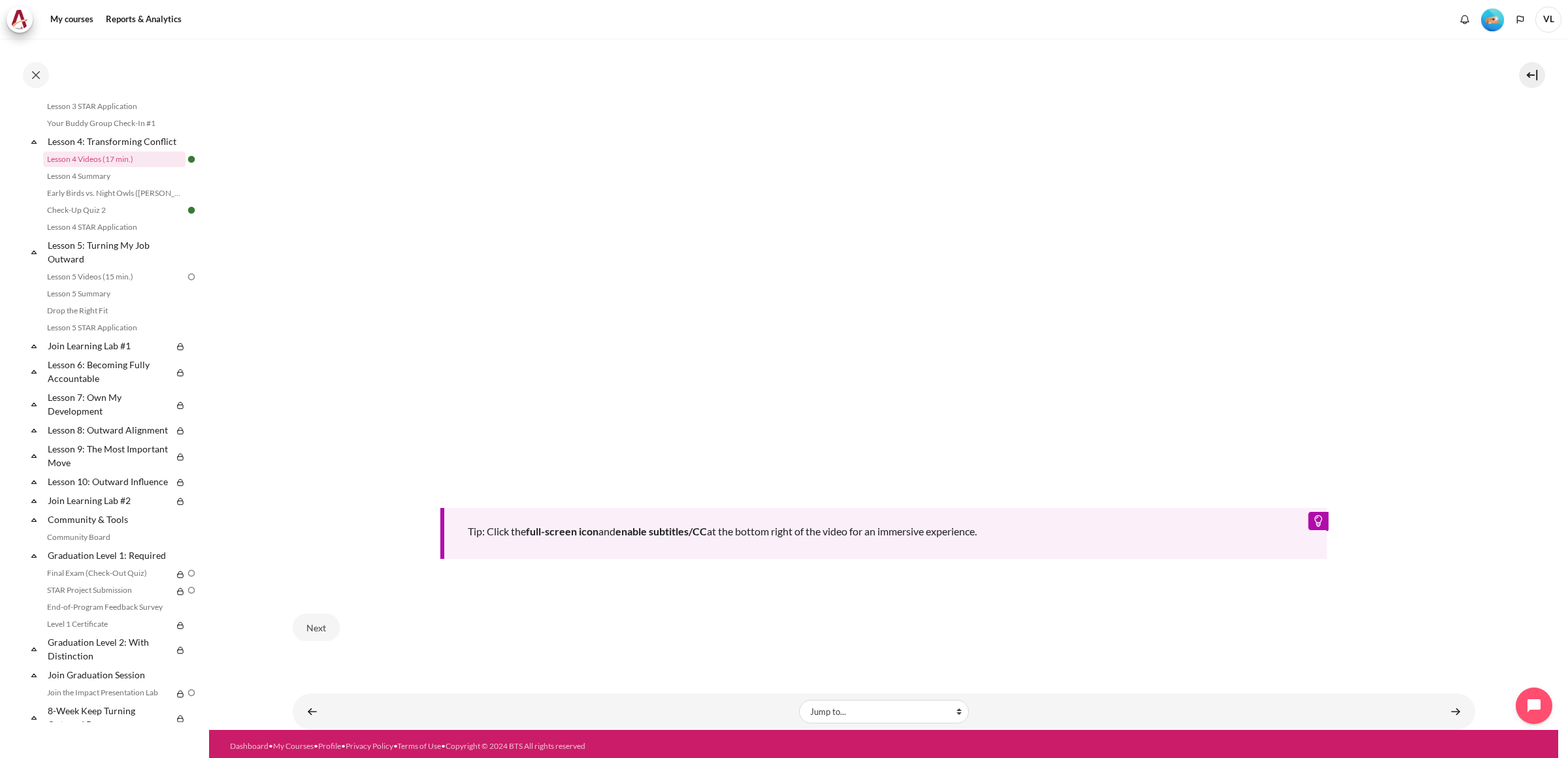
scroll to position [290, 0]
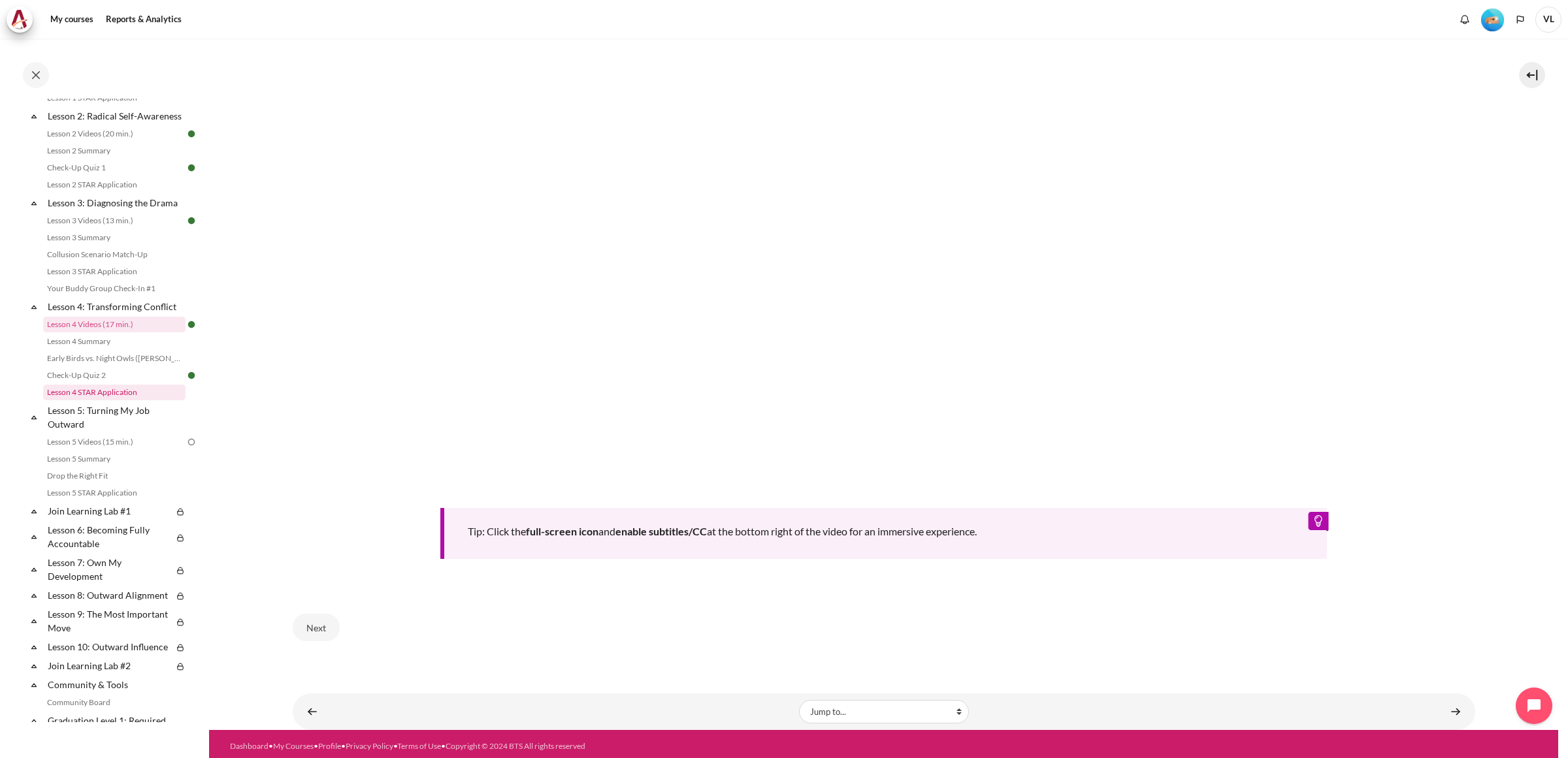
click at [109, 400] on link "Lesson 4 STAR Application" at bounding box center [114, 392] width 143 height 15
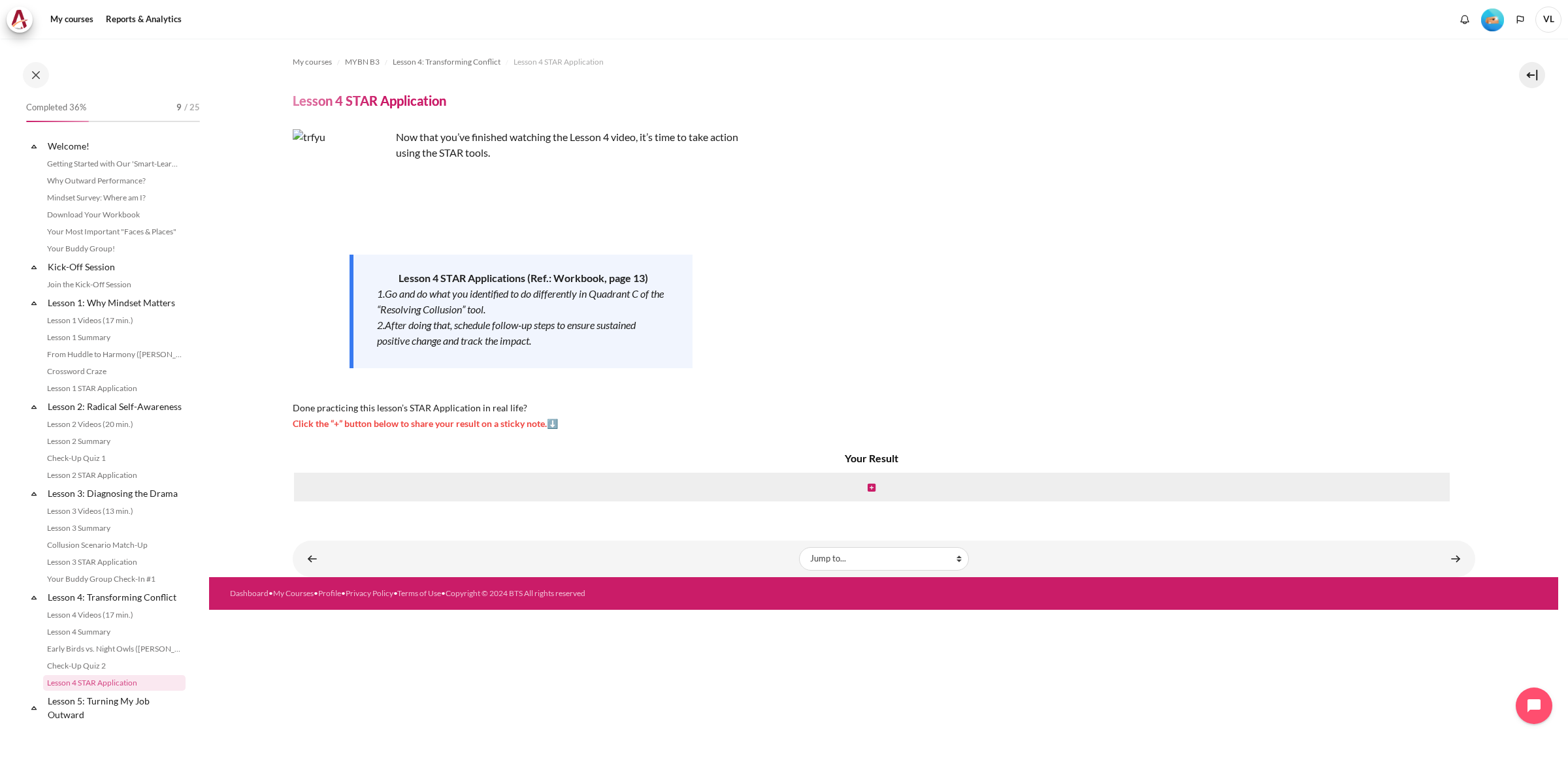
scroll to position [285, 0]
